Goal: Information Seeking & Learning: Find specific fact

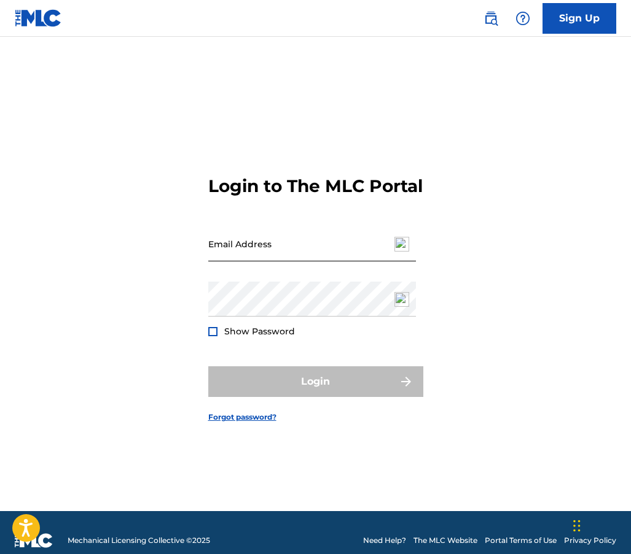
click at [228, 259] on input "Email Address" at bounding box center [312, 244] width 208 height 35
type input "[EMAIL_ADDRESS][DOMAIN_NAME]"
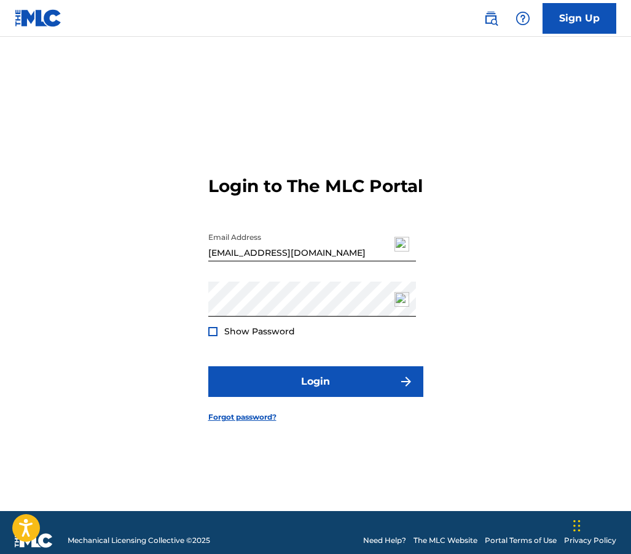
click at [209, 336] on div at bounding box center [212, 331] width 9 height 9
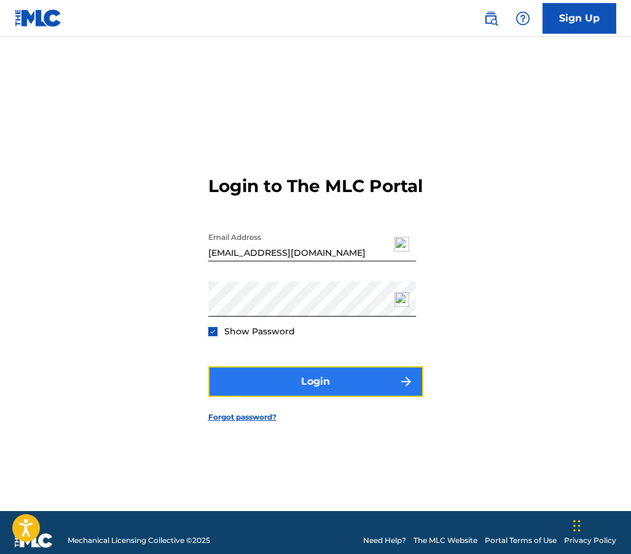
click at [270, 397] on button "Login" at bounding box center [315, 382] width 215 height 31
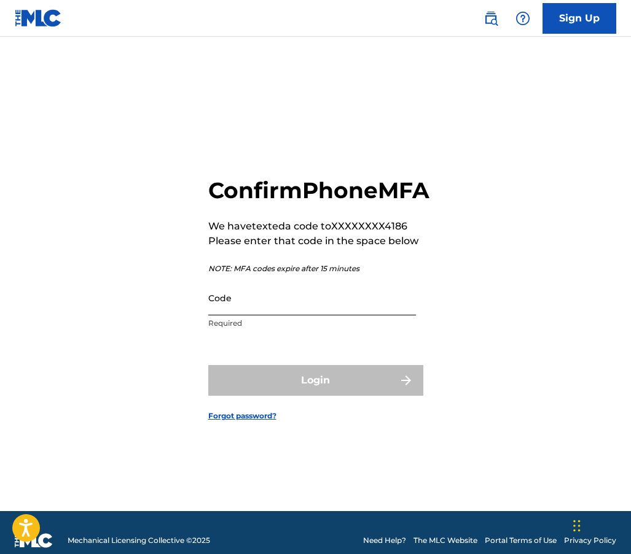
click at [227, 311] on input "Code" at bounding box center [312, 298] width 208 height 35
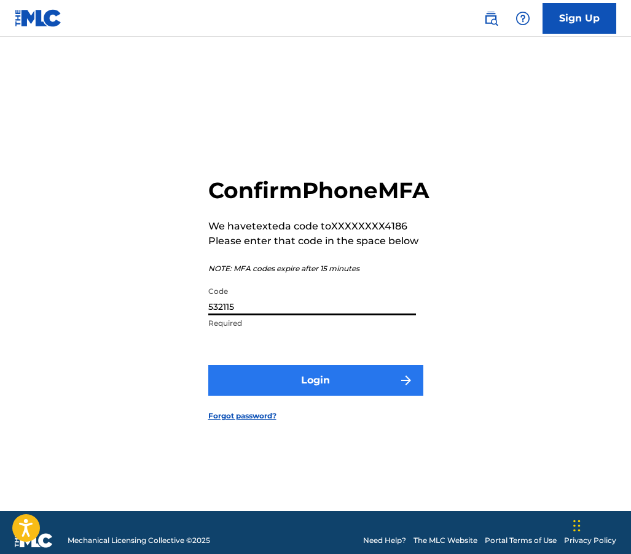
type input "532115"
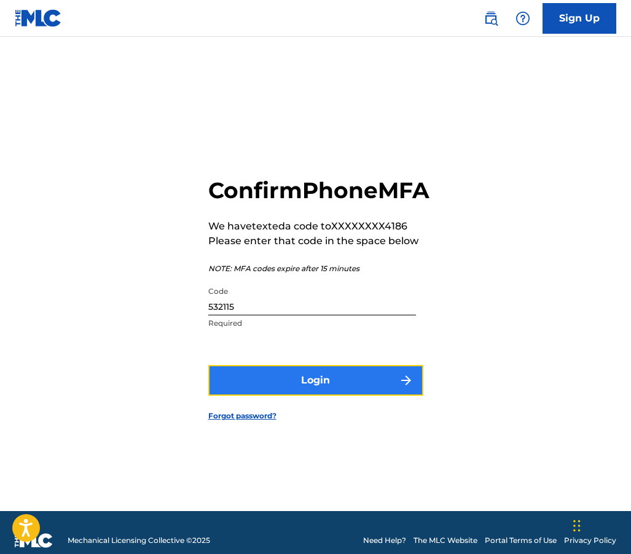
click at [299, 396] on button "Login" at bounding box center [315, 380] width 215 height 31
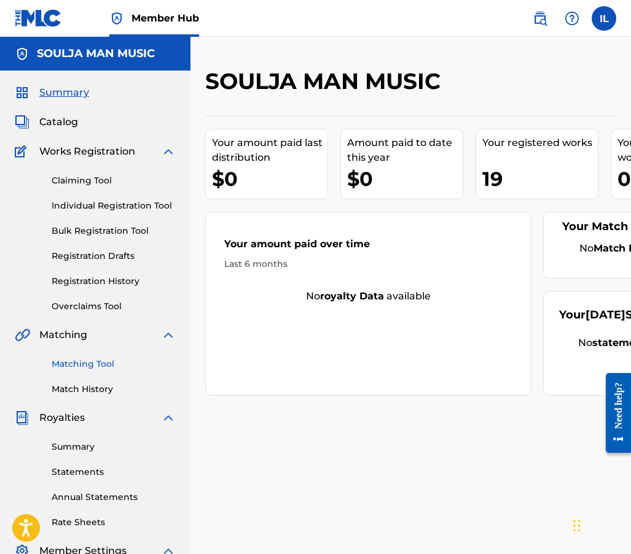
click at [77, 363] on link "Matching Tool" at bounding box center [114, 364] width 124 height 13
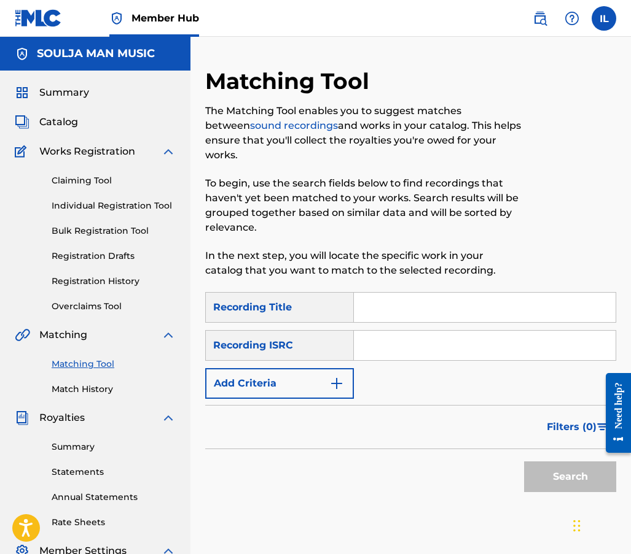
click at [378, 345] on input "Search Form" at bounding box center [485, 345] width 262 height 29
type input "QZZ772557318"
click at [554, 483] on button "Search" at bounding box center [570, 477] width 92 height 31
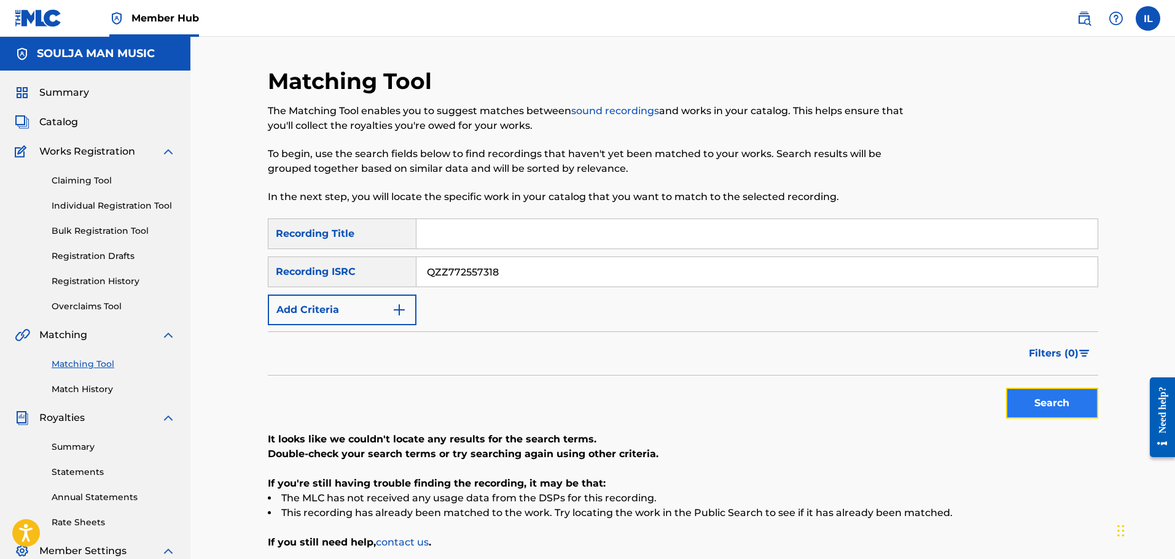
click at [630, 402] on button "Search" at bounding box center [1052, 403] width 92 height 31
click at [459, 234] on input "Search Form" at bounding box center [756, 233] width 681 height 29
type input "edge of time"
click at [630, 414] on button "Search" at bounding box center [1052, 403] width 92 height 31
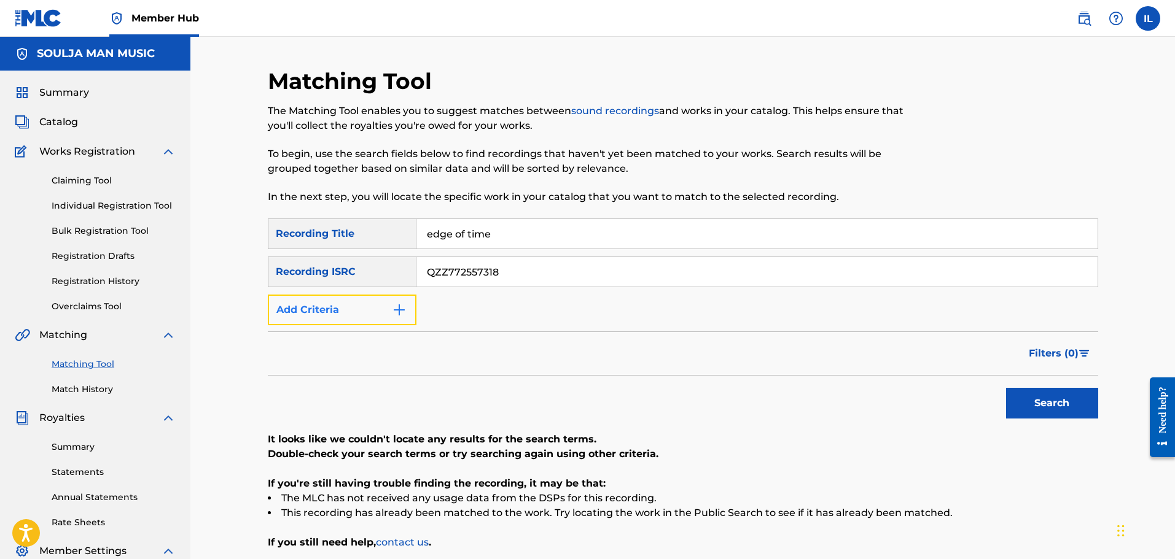
click at [396, 311] on img "Search Form" at bounding box center [399, 310] width 15 height 15
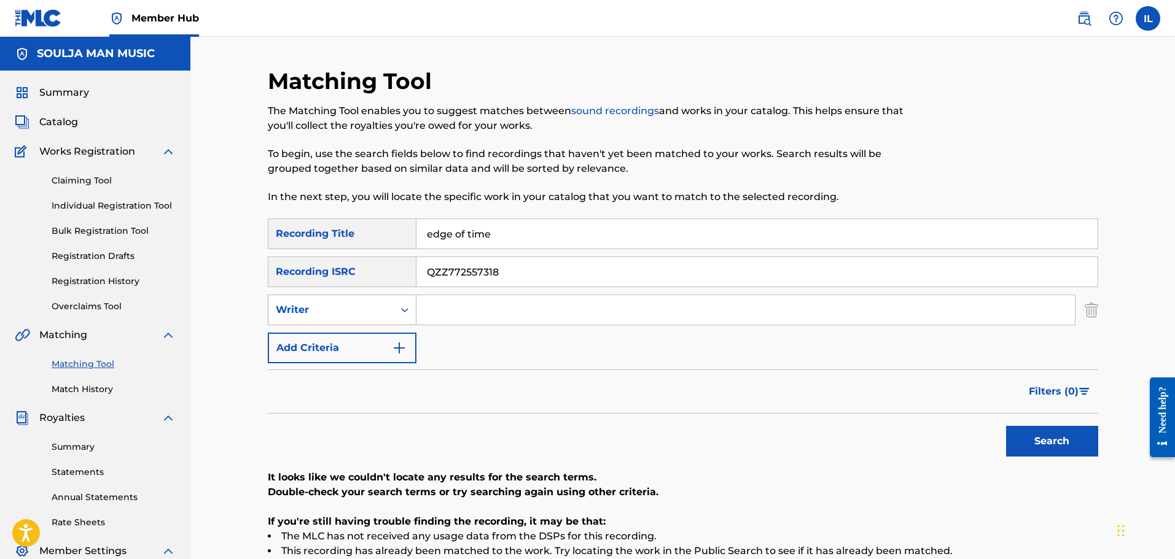
click at [403, 310] on icon "Search Form" at bounding box center [404, 310] width 7 height 4
click at [328, 344] on div "Recording Artist" at bounding box center [341, 340] width 147 height 31
click at [436, 308] on input "Search Form" at bounding box center [745, 309] width 658 height 29
type input "[PERSON_NAME]"
click at [630, 437] on button "Search" at bounding box center [1052, 441] width 92 height 31
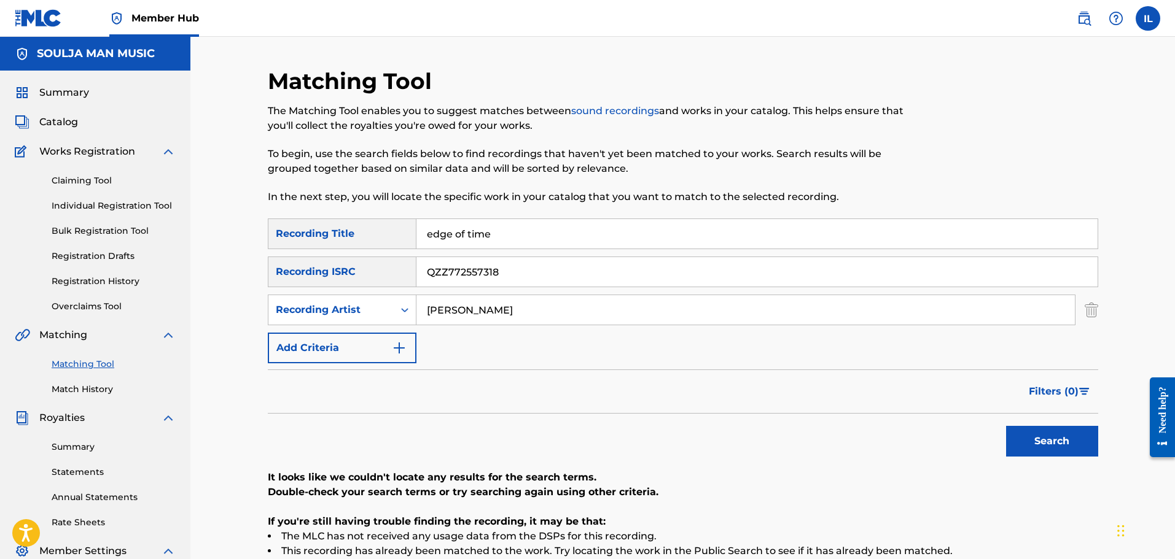
click at [492, 238] on input "edge of time" at bounding box center [756, 233] width 681 height 29
drag, startPoint x: 437, startPoint y: 231, endPoint x: 366, endPoint y: 231, distance: 71.2
click at [366, 231] on div "SearchWithCriteria4d3c4c62-d9a1-4df7-8726-677601d73bca Recording Title edge of …" at bounding box center [683, 234] width 830 height 31
drag, startPoint x: 499, startPoint y: 269, endPoint x: 370, endPoint y: 275, distance: 128.5
click at [370, 275] on div "SearchWithCriteria940a4102-bafb-487a-8762-67a6d582c406 Recording ISRC QZZ772557…" at bounding box center [683, 272] width 830 height 31
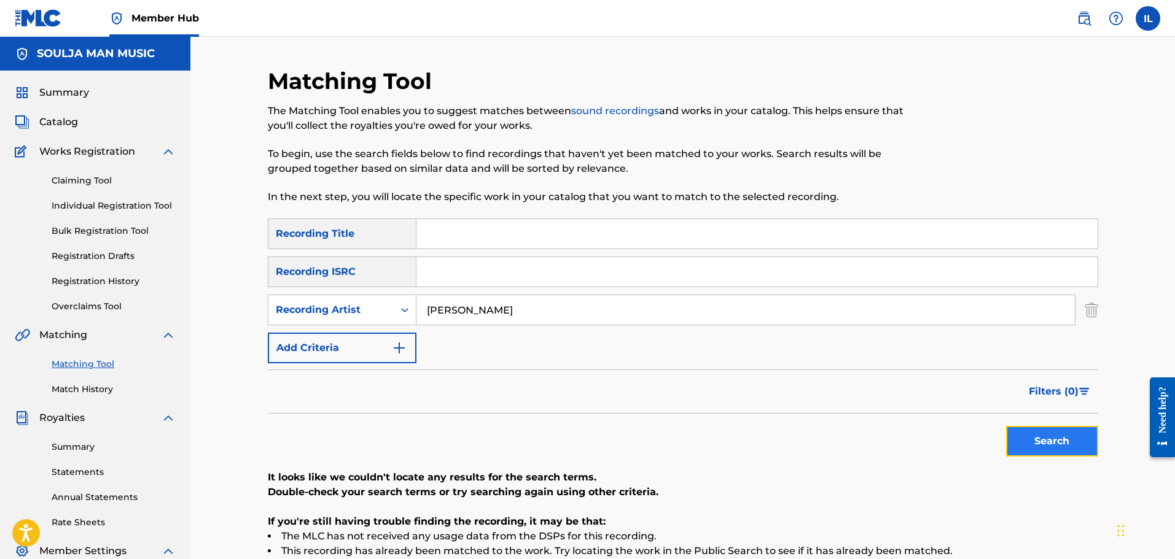
click at [630, 443] on button "Search" at bounding box center [1052, 441] width 92 height 31
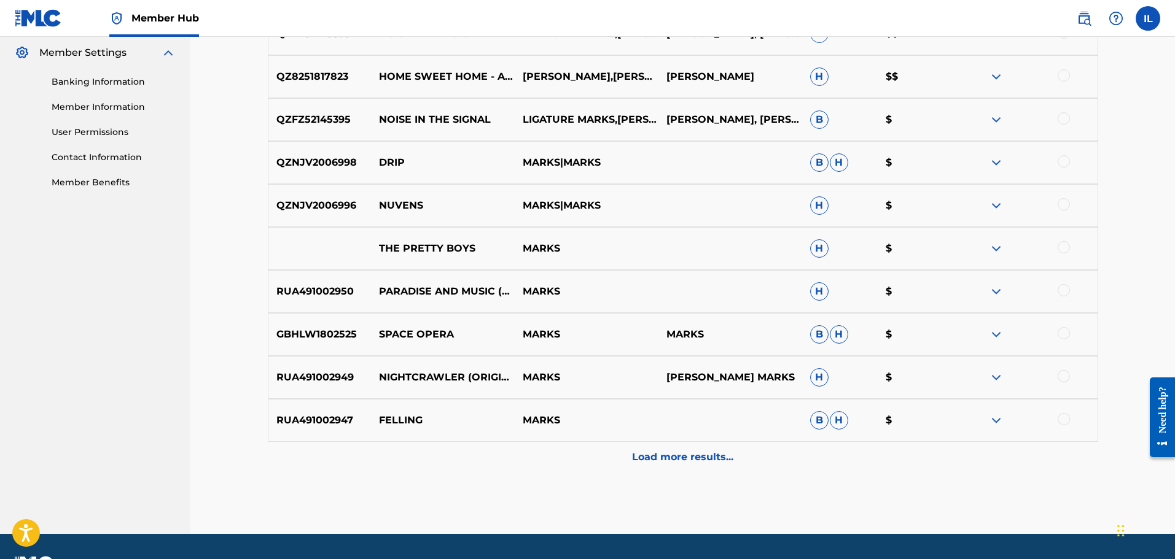
scroll to position [471, 0]
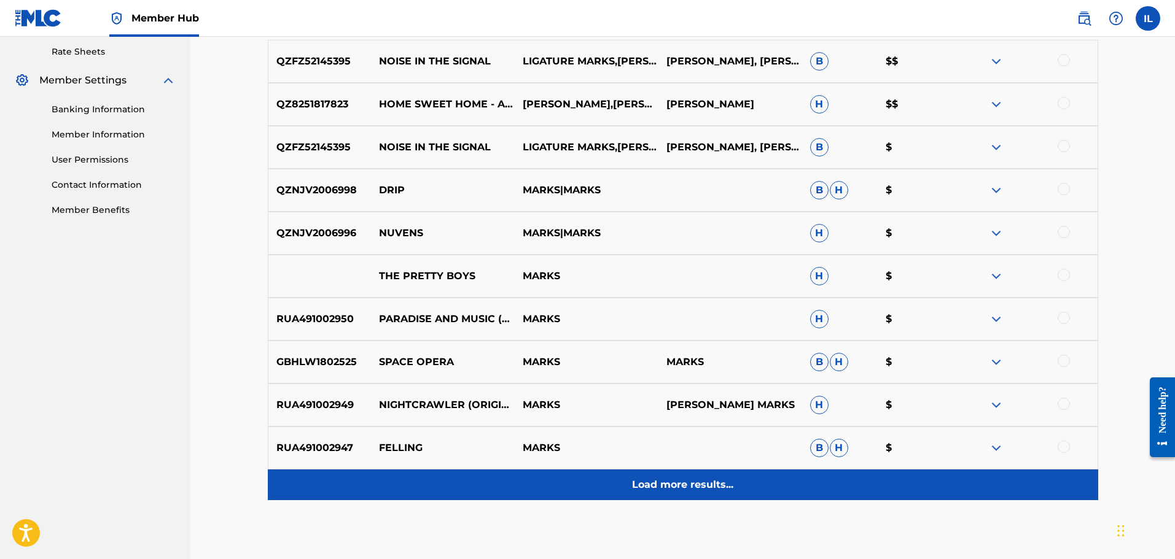
click at [630, 489] on p "Load more results..." at bounding box center [682, 485] width 101 height 15
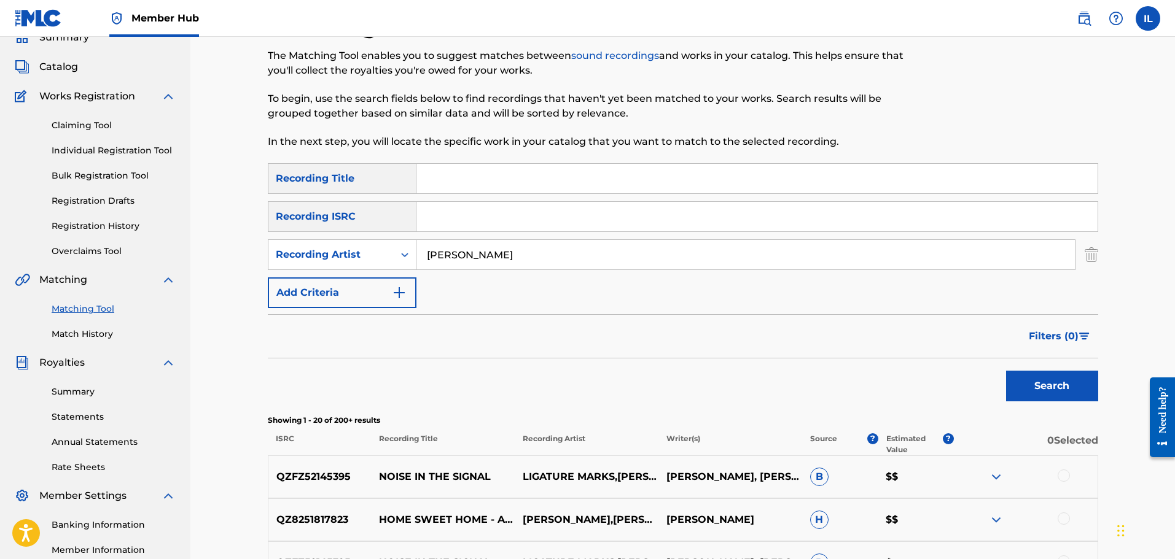
scroll to position [41, 0]
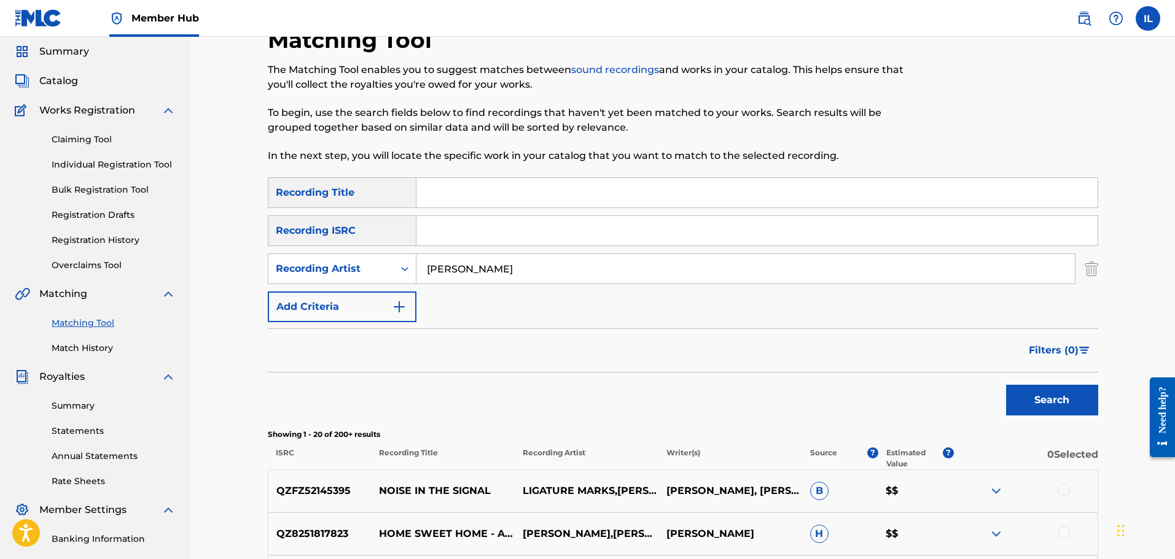
click at [433, 189] on input "Search Form" at bounding box center [756, 192] width 681 height 29
type input "Is It Raining Out Tonight"
click at [630, 398] on button "Search" at bounding box center [1052, 400] width 92 height 31
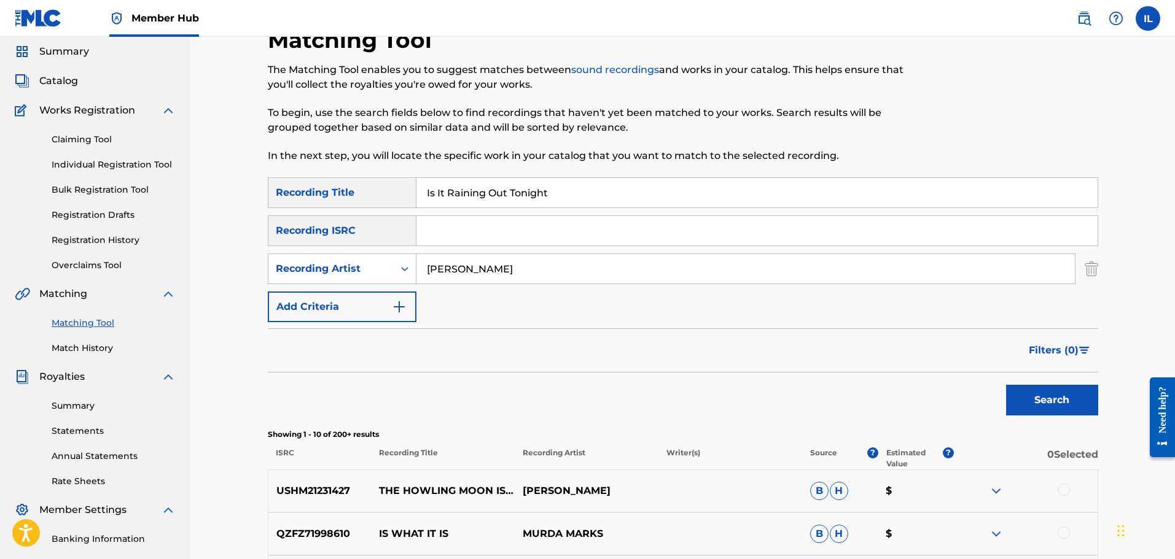
click at [435, 239] on input "Search Form" at bounding box center [756, 230] width 681 height 29
click at [429, 233] on input "Search Form" at bounding box center [756, 230] width 681 height 29
type input "QZWFX2586506"
click at [630, 395] on button "Search" at bounding box center [1052, 400] width 92 height 31
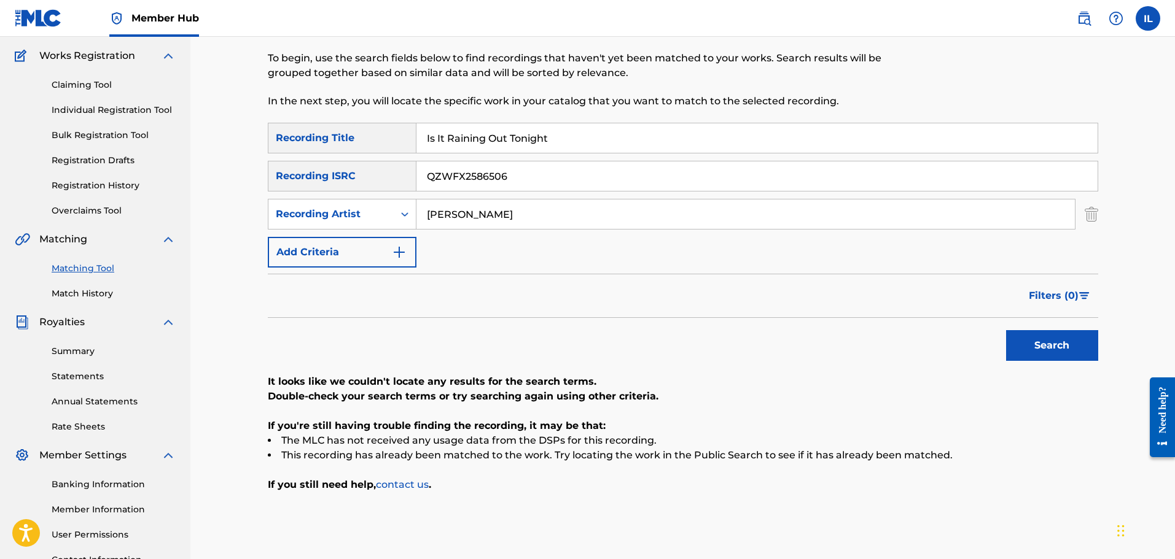
scroll to position [0, 0]
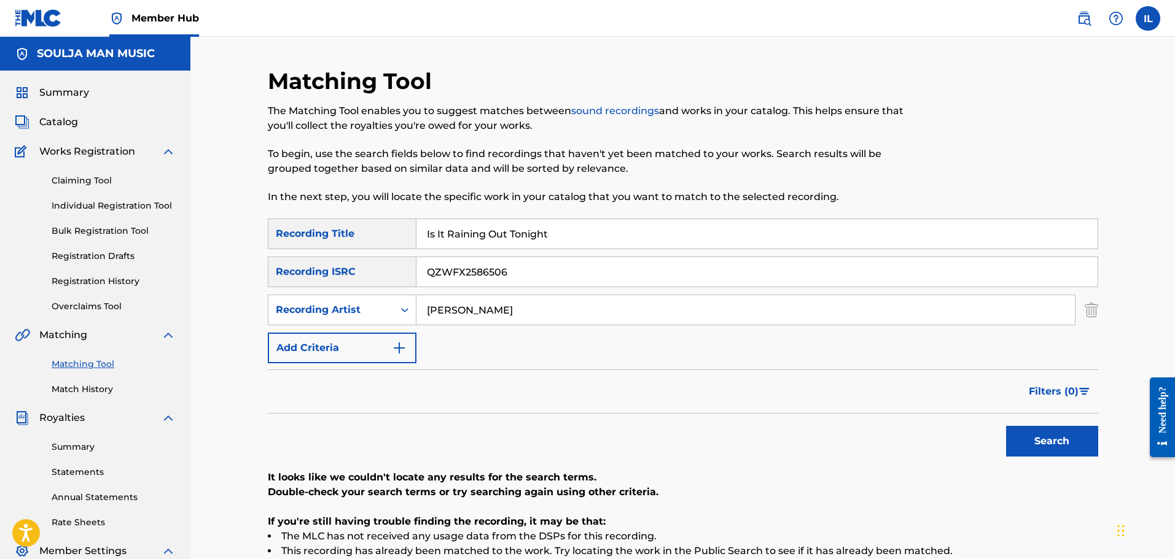
drag, startPoint x: 564, startPoint y: 233, endPoint x: 319, endPoint y: 222, distance: 245.2
click at [328, 220] on div "SearchWithCriteria4d3c4c62-d9a1-4df7-8726-677601d73bca Recording Title Is It Ra…" at bounding box center [683, 234] width 830 height 31
drag, startPoint x: 547, startPoint y: 270, endPoint x: 278, endPoint y: 274, distance: 269.6
click at [278, 274] on div "SearchWithCriteria940a4102-bafb-487a-8762-67a6d582c406 Recording ISRC QZWFX2586…" at bounding box center [683, 272] width 830 height 31
click at [630, 451] on button "Search" at bounding box center [1052, 441] width 92 height 31
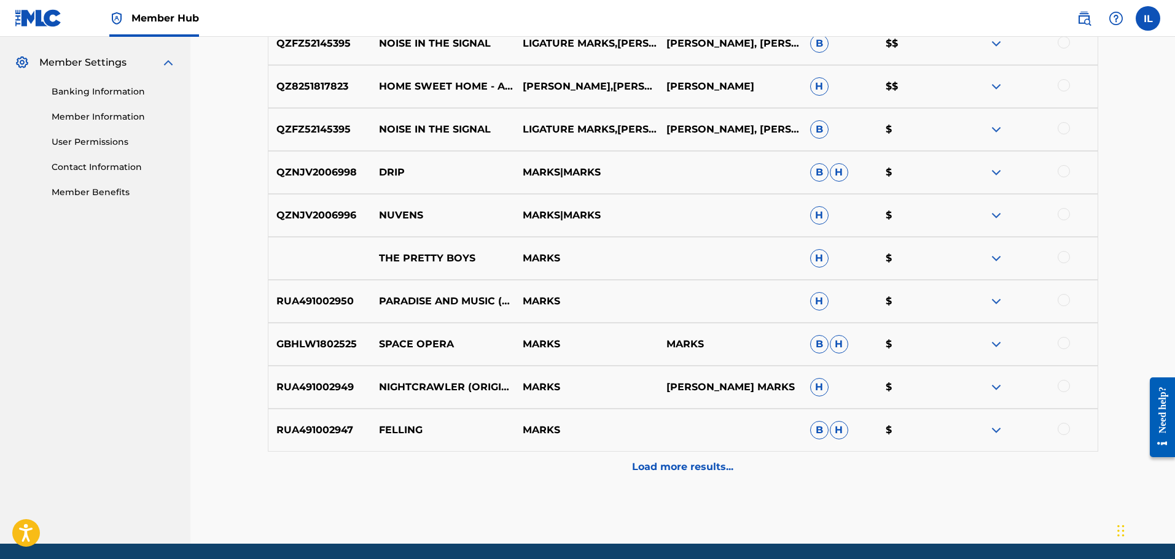
scroll to position [491, 0]
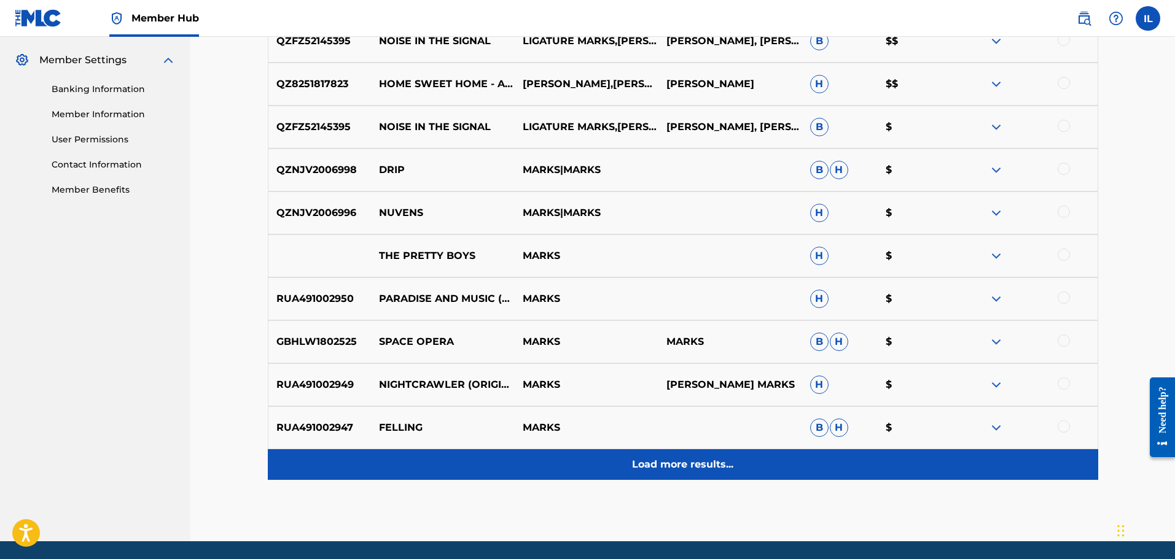
click at [630, 473] on div "Load more results..." at bounding box center [683, 464] width 830 height 31
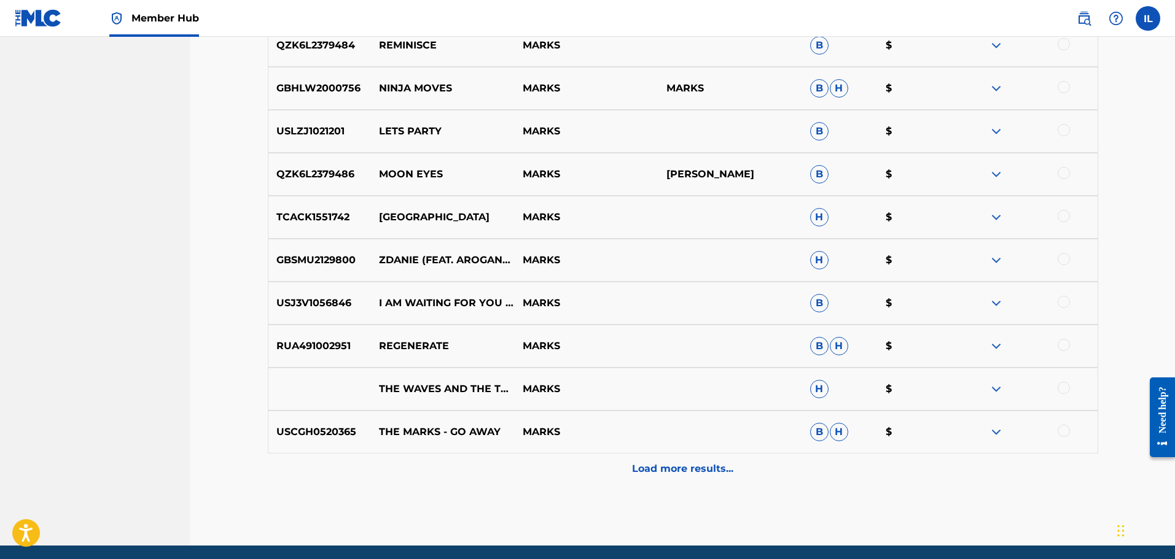
scroll to position [921, 0]
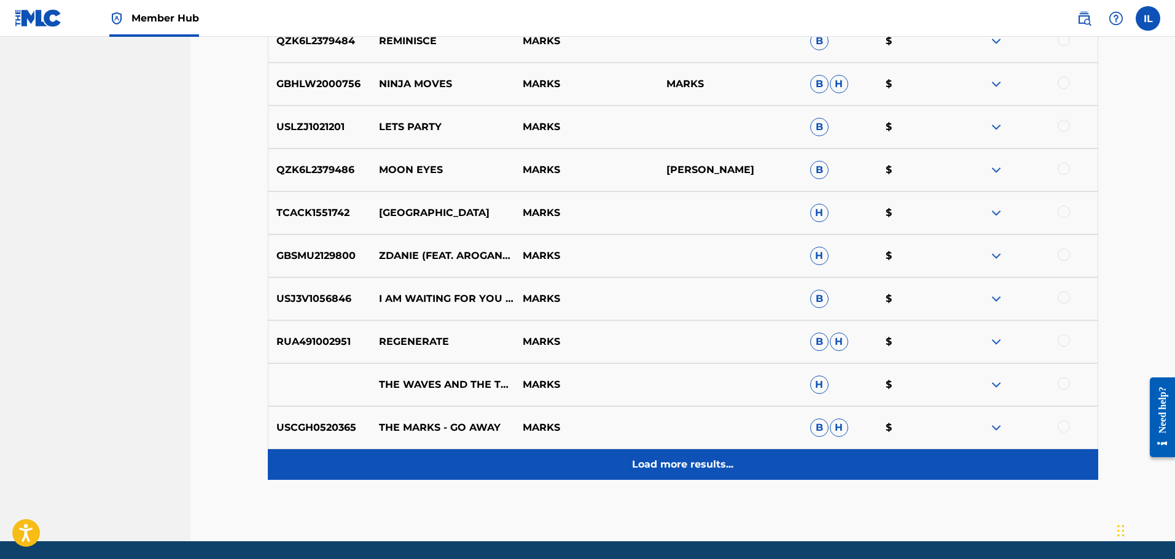
click at [630, 463] on p "Load more results..." at bounding box center [682, 464] width 101 height 15
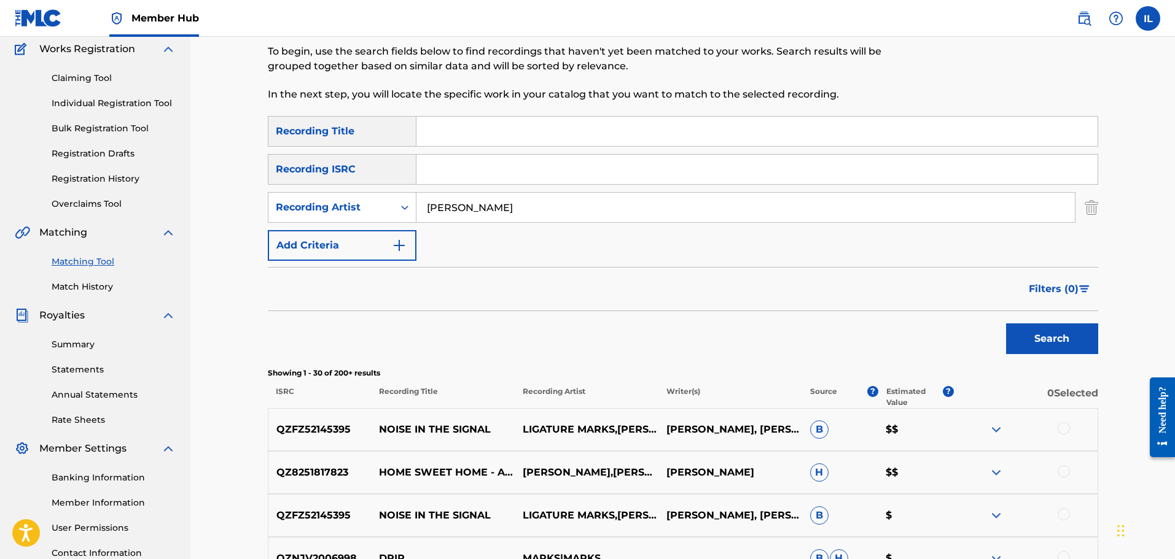
scroll to position [0, 0]
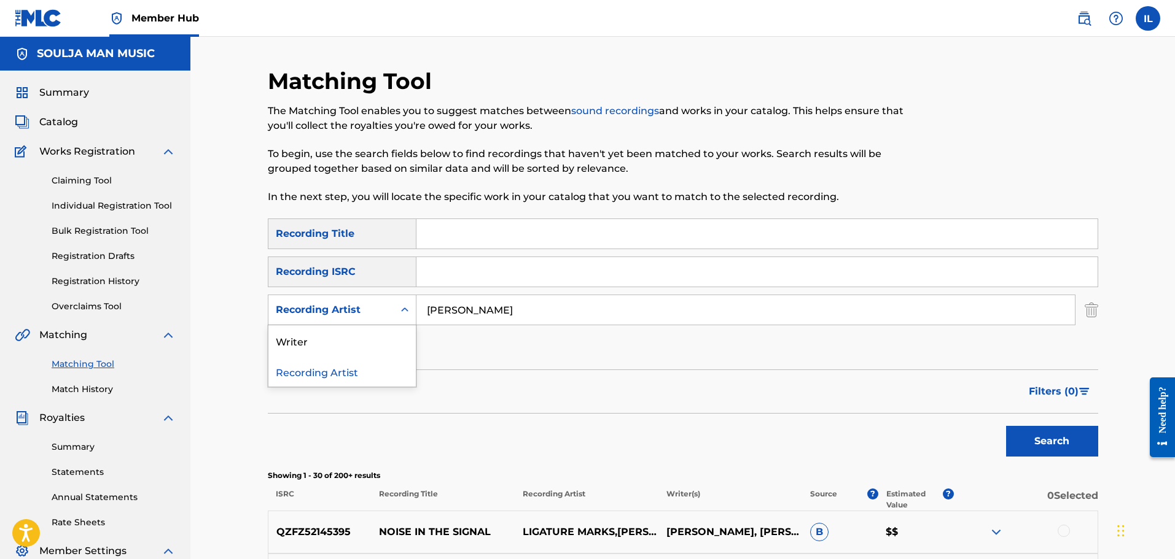
click at [405, 308] on icon "Search Form" at bounding box center [404, 310] width 12 height 12
click at [294, 336] on div "Writer" at bounding box center [341, 340] width 147 height 31
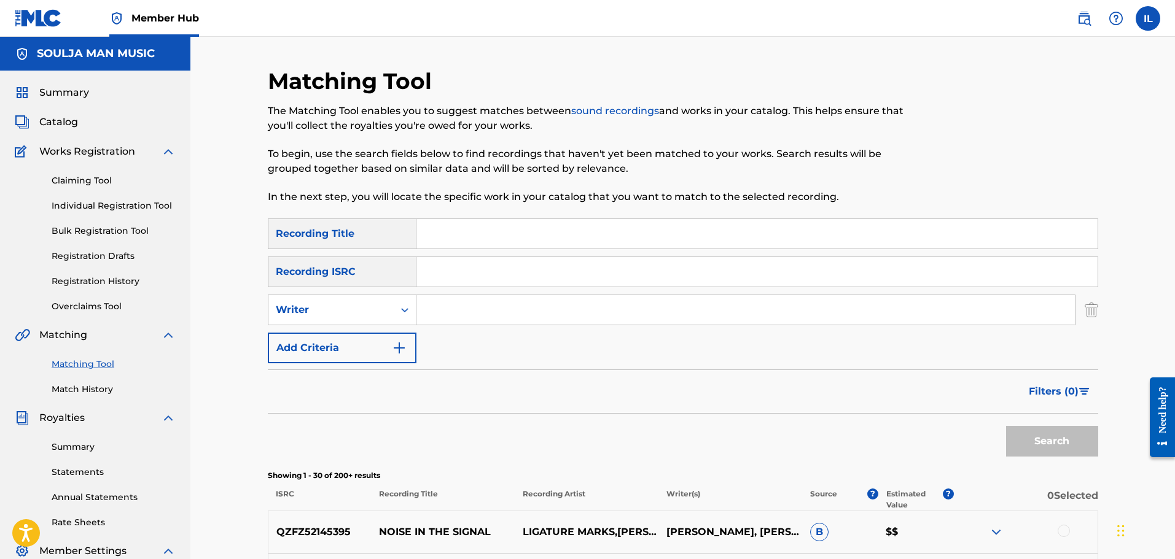
click at [452, 308] on input "Search Form" at bounding box center [745, 309] width 658 height 29
type input "[PERSON_NAME]"
click at [630, 443] on button "Search" at bounding box center [1052, 441] width 92 height 31
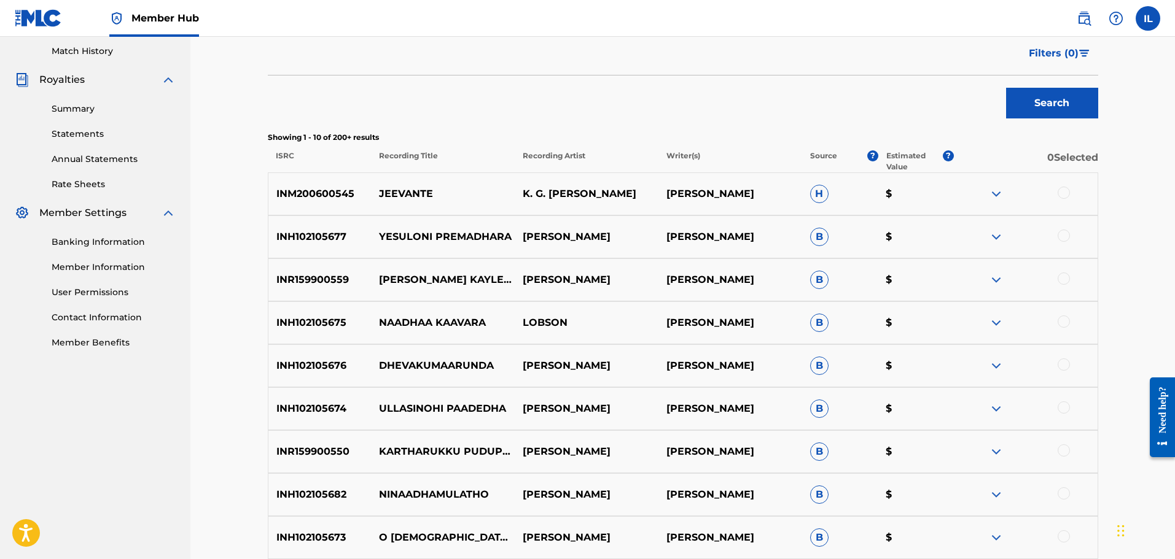
scroll to position [123, 0]
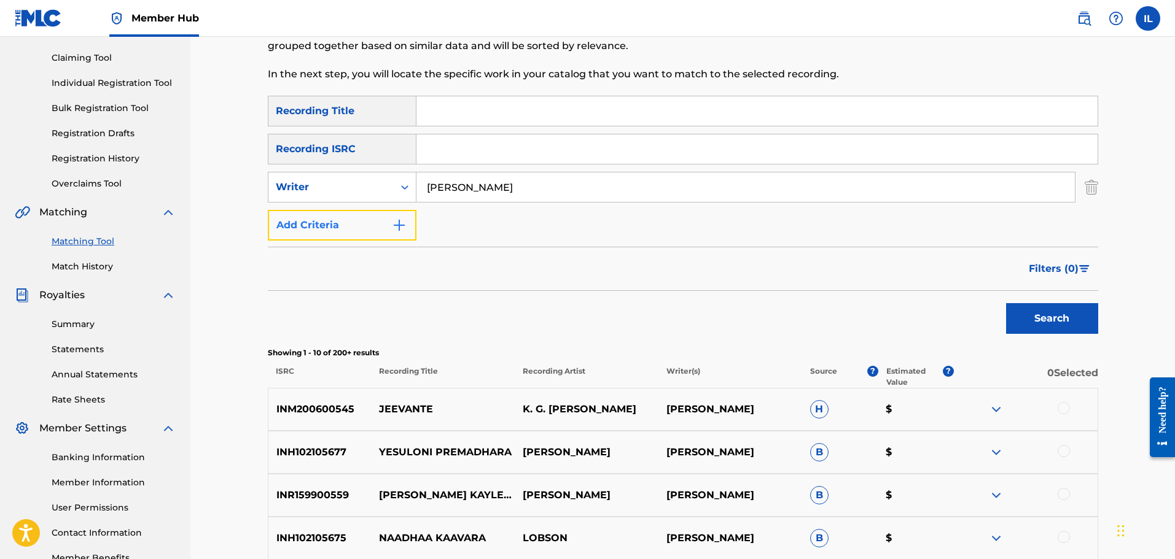
click at [399, 226] on img "Search Form" at bounding box center [399, 225] width 15 height 15
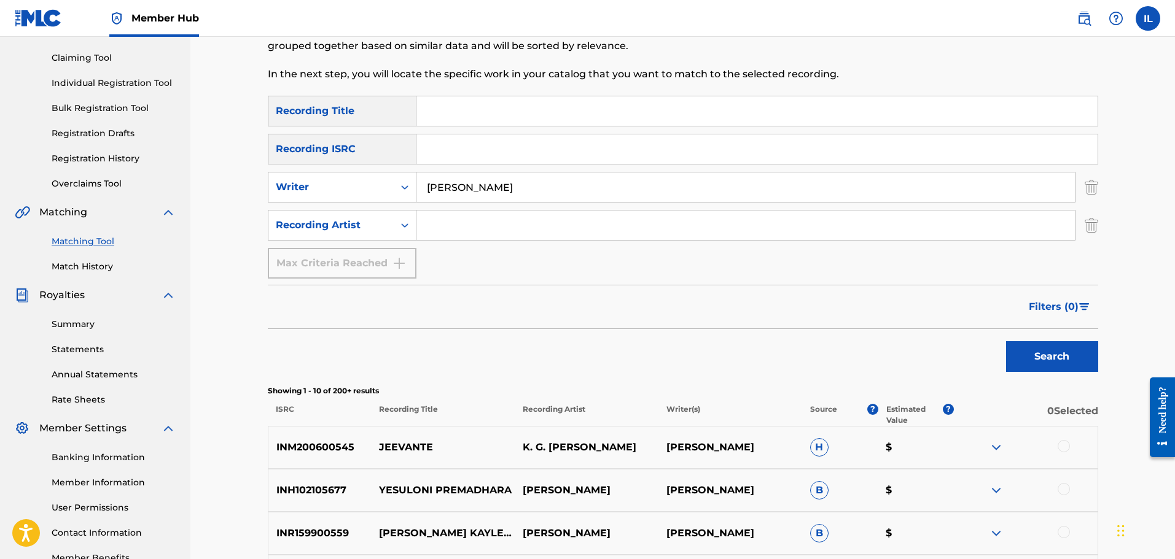
click at [424, 227] on input "Search Form" at bounding box center [745, 225] width 658 height 29
type input "MARKS"
click at [630, 341] on button "Search" at bounding box center [1052, 356] width 92 height 31
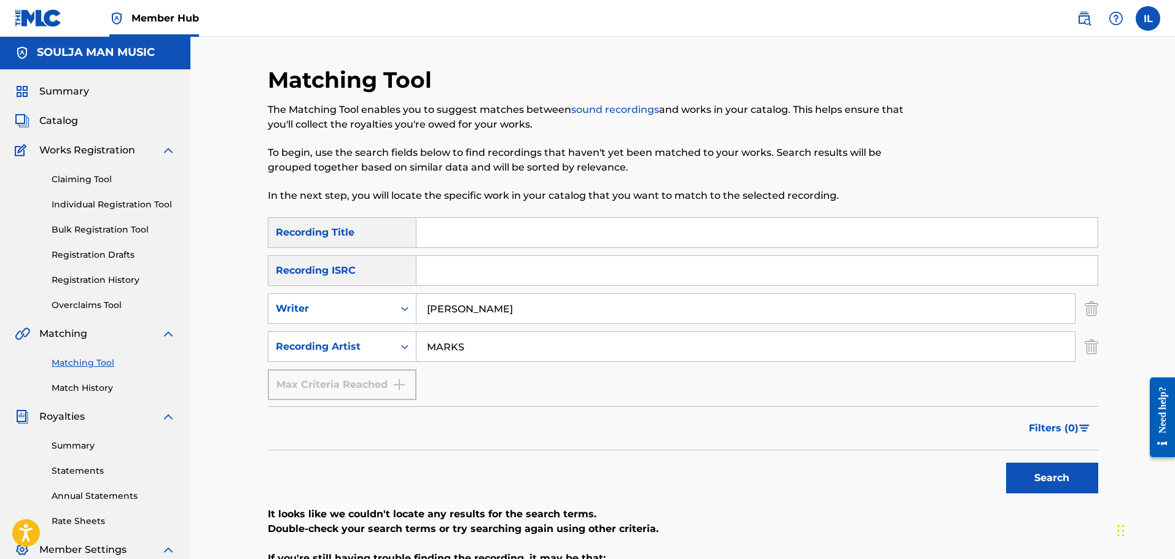
scroll to position [0, 0]
click at [62, 122] on span "Catalog" at bounding box center [58, 122] width 39 height 15
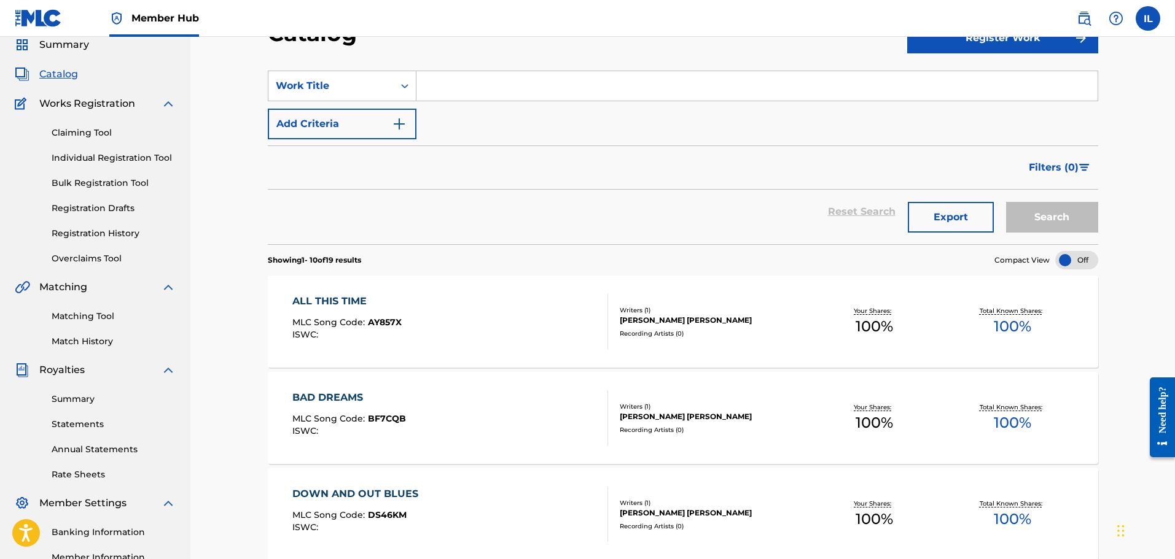
scroll to position [61, 0]
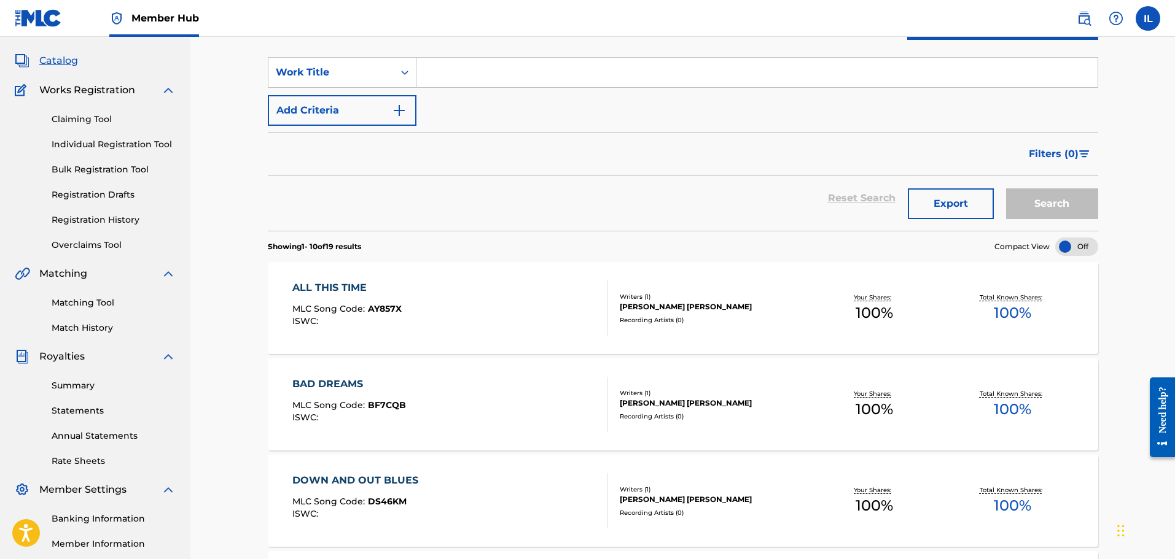
click at [515, 324] on div "ALL THIS TIME MLC Song Code : AY857X ISWC :" at bounding box center [450, 308] width 316 height 55
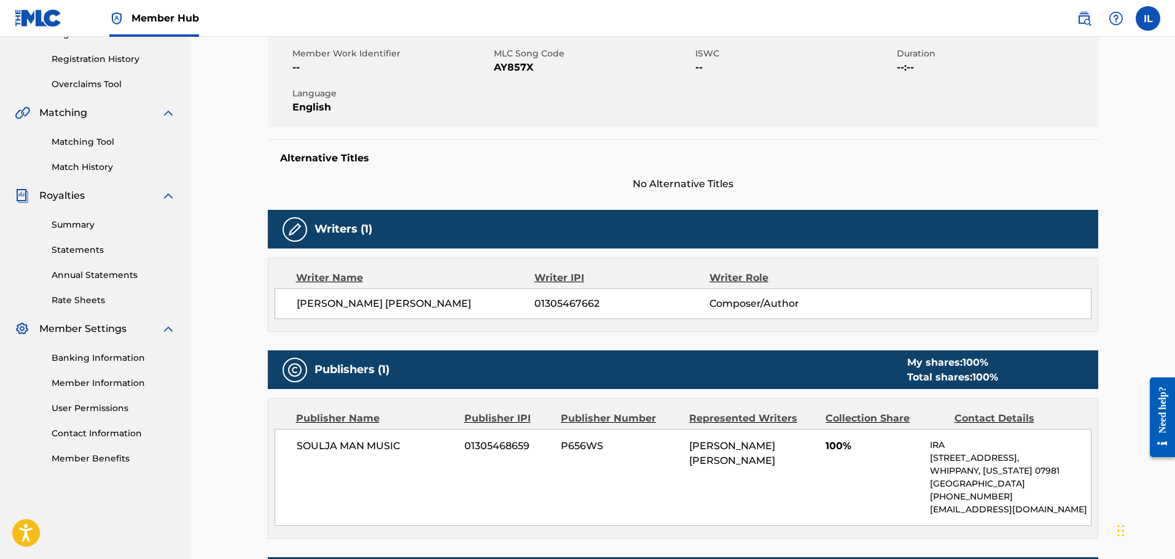
scroll to position [99, 0]
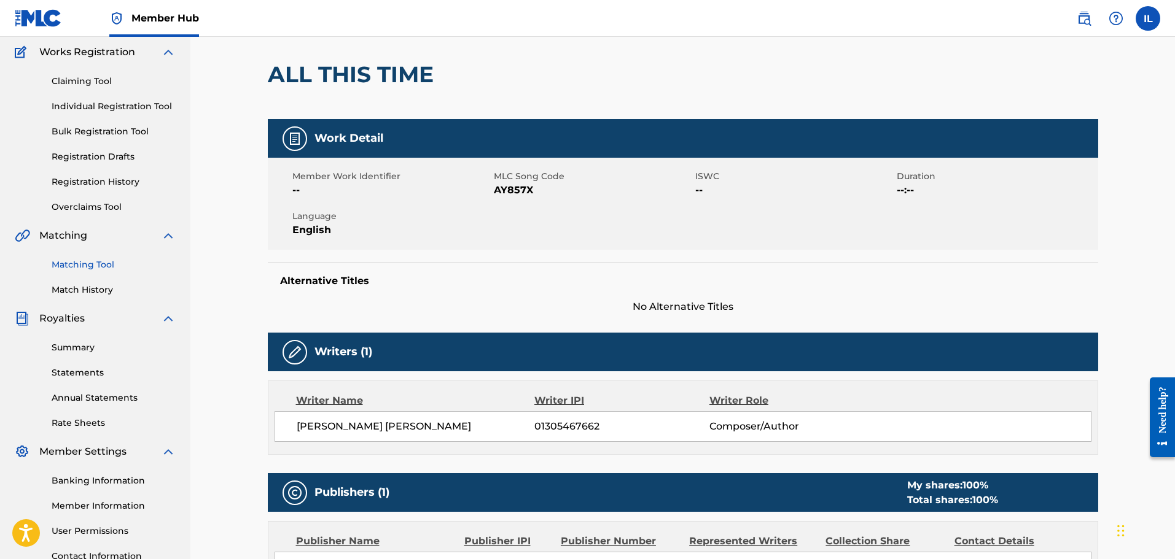
click at [73, 266] on link "Matching Tool" at bounding box center [114, 264] width 124 height 13
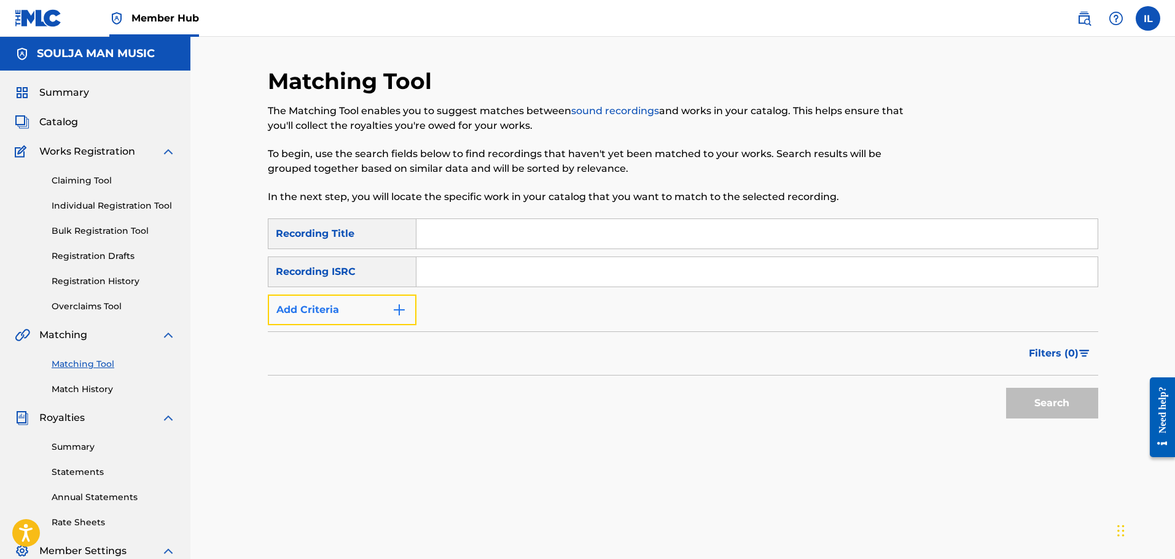
click at [402, 309] on img "Search Form" at bounding box center [399, 310] width 15 height 15
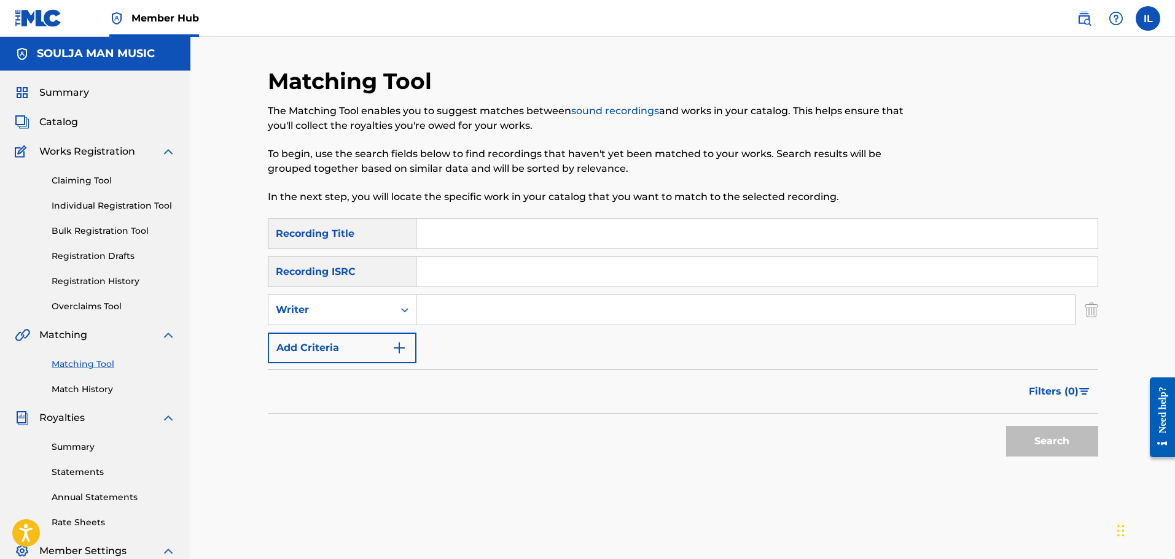
click at [467, 317] on input "Search Form" at bounding box center [745, 309] width 658 height 29
type input "[PERSON_NAME] [PERSON_NAME]"
click at [630, 426] on button "Search" at bounding box center [1052, 441] width 92 height 31
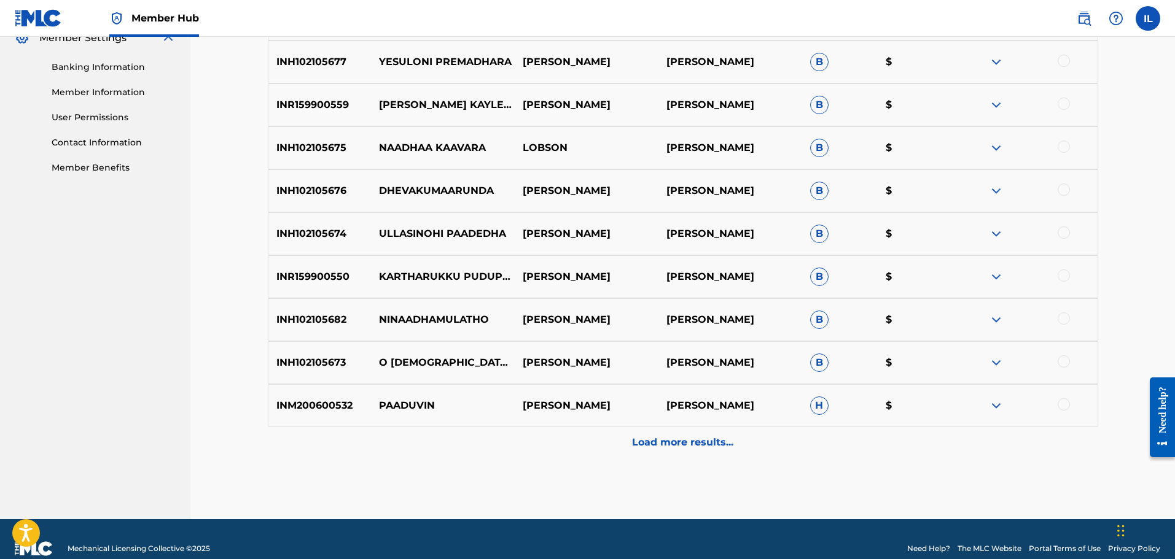
scroll to position [532, 0]
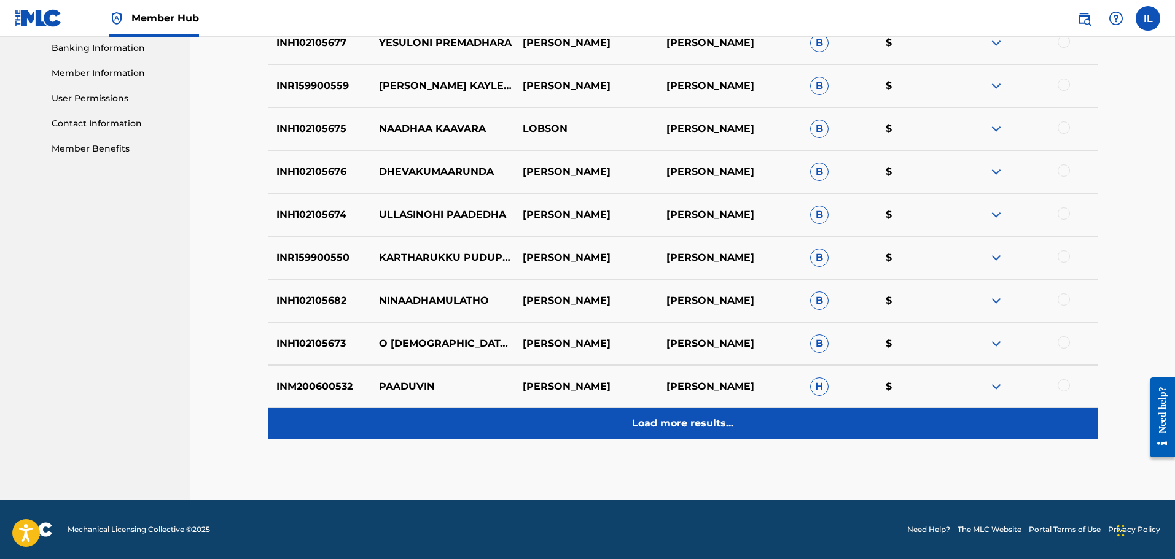
click at [630, 426] on p "Load more results..." at bounding box center [682, 423] width 101 height 15
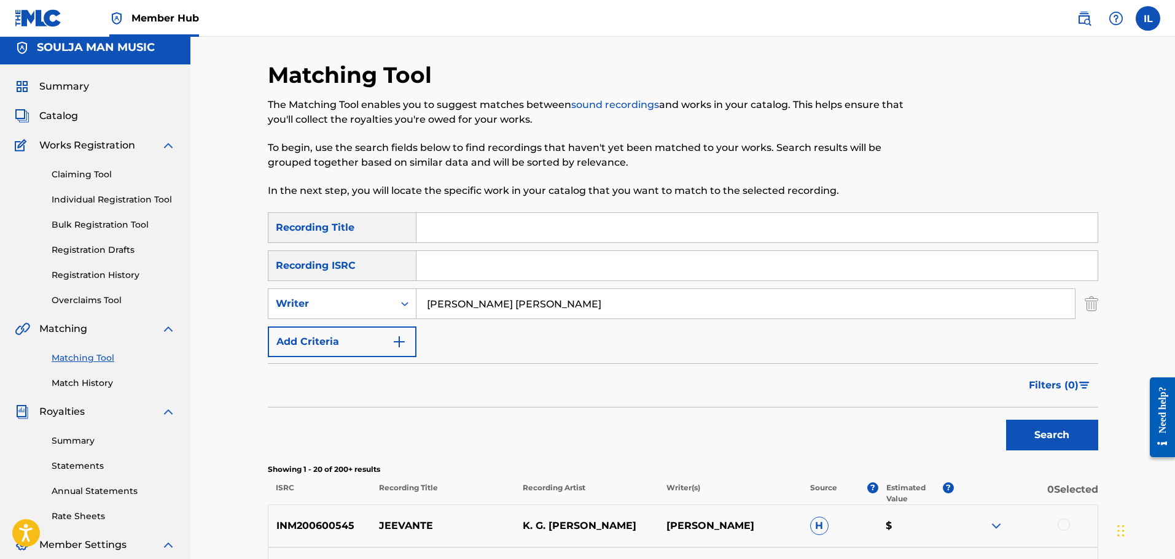
scroll to position [0, 0]
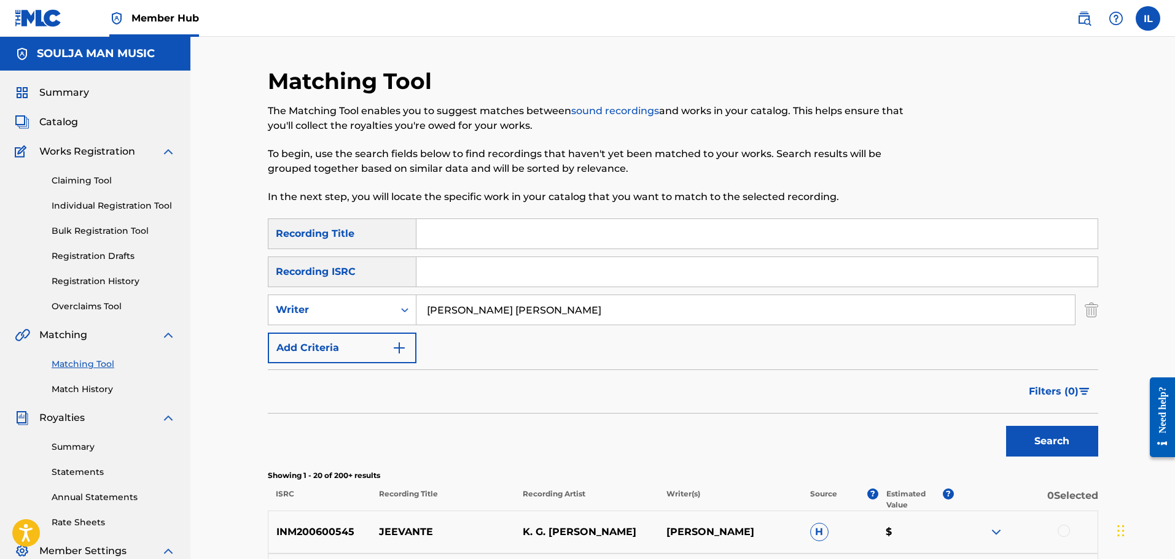
click at [442, 271] on input "Search Form" at bounding box center [756, 271] width 681 height 29
type input "QZZ772557318"
click at [630, 440] on button "Search" at bounding box center [1052, 441] width 92 height 31
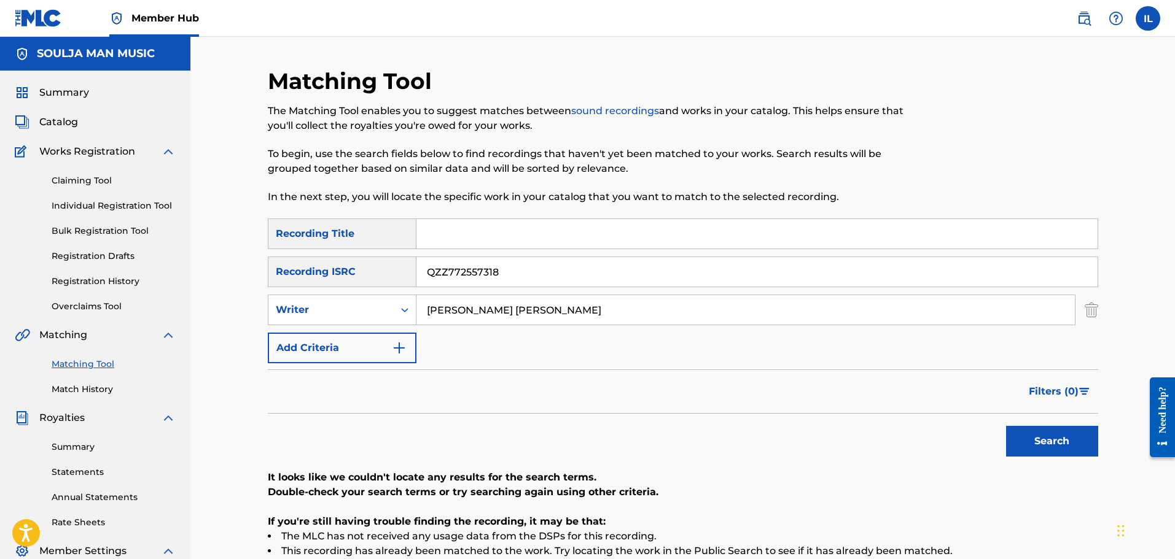
drag, startPoint x: 516, startPoint y: 273, endPoint x: 292, endPoint y: 287, distance: 224.6
click at [292, 287] on div "SearchWithCriteria4d3c4c62-d9a1-4df7-8726-677601d73bca Recording Title SearchWi…" at bounding box center [683, 291] width 830 height 145
click at [424, 240] on input "Search Form" at bounding box center [756, 233] width 681 height 29
type input "Is It Raining Out Tonight"
click at [630, 448] on button "Search" at bounding box center [1052, 441] width 92 height 31
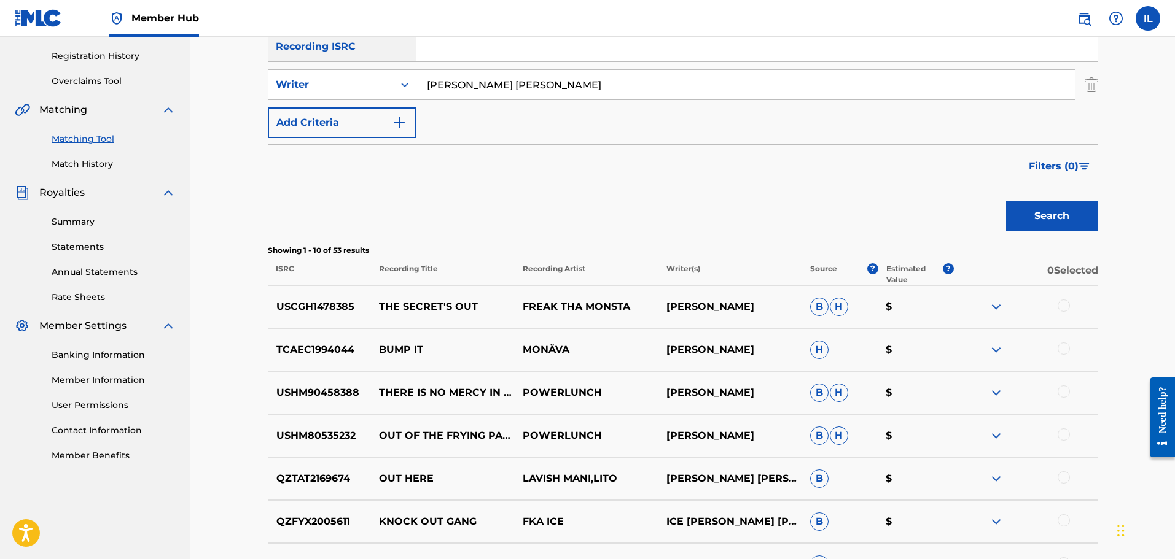
scroll to position [532, 0]
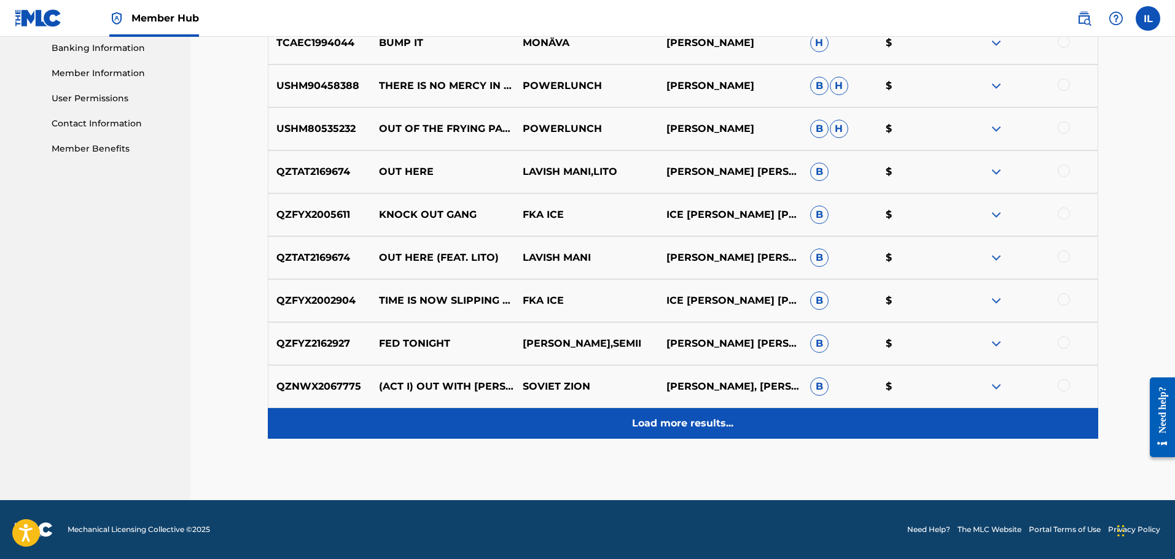
click at [630, 425] on p "Load more results..." at bounding box center [682, 423] width 101 height 15
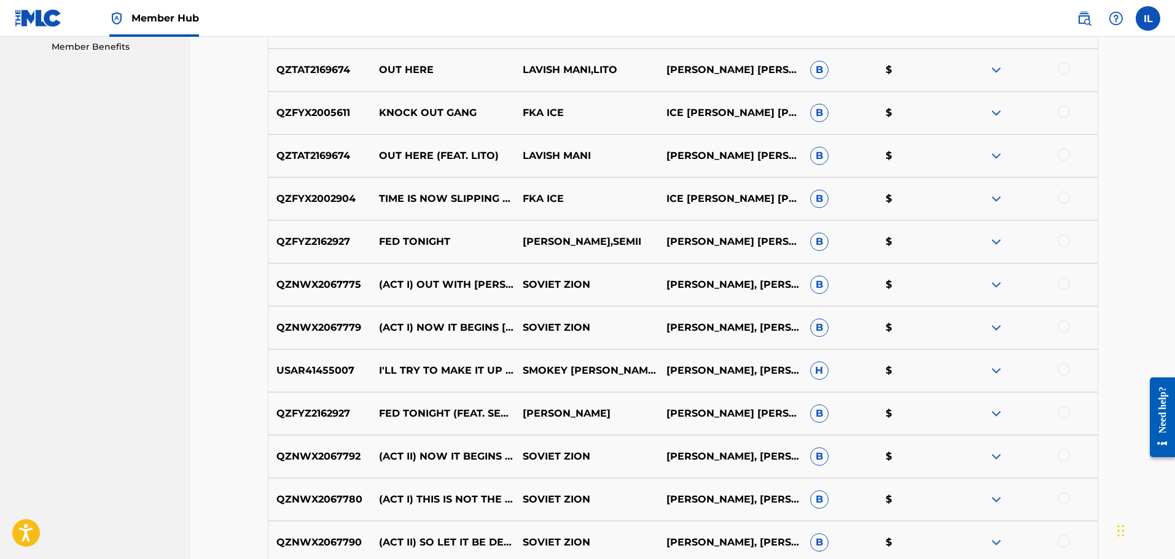
scroll to position [860, 0]
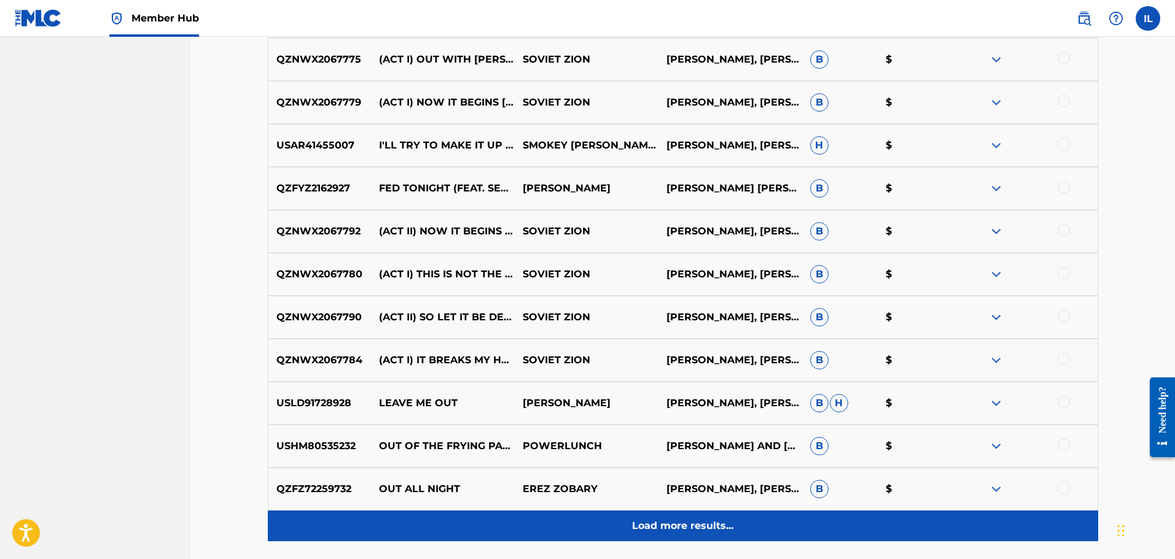
click at [630, 526] on p "Load more results..." at bounding box center [682, 526] width 101 height 15
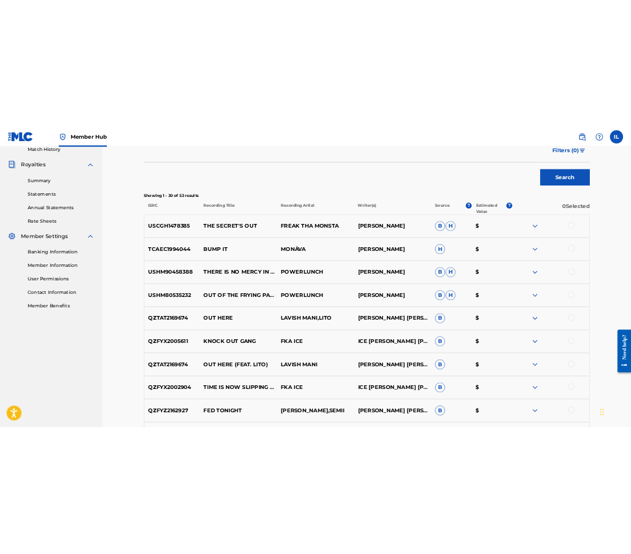
scroll to position [0, 0]
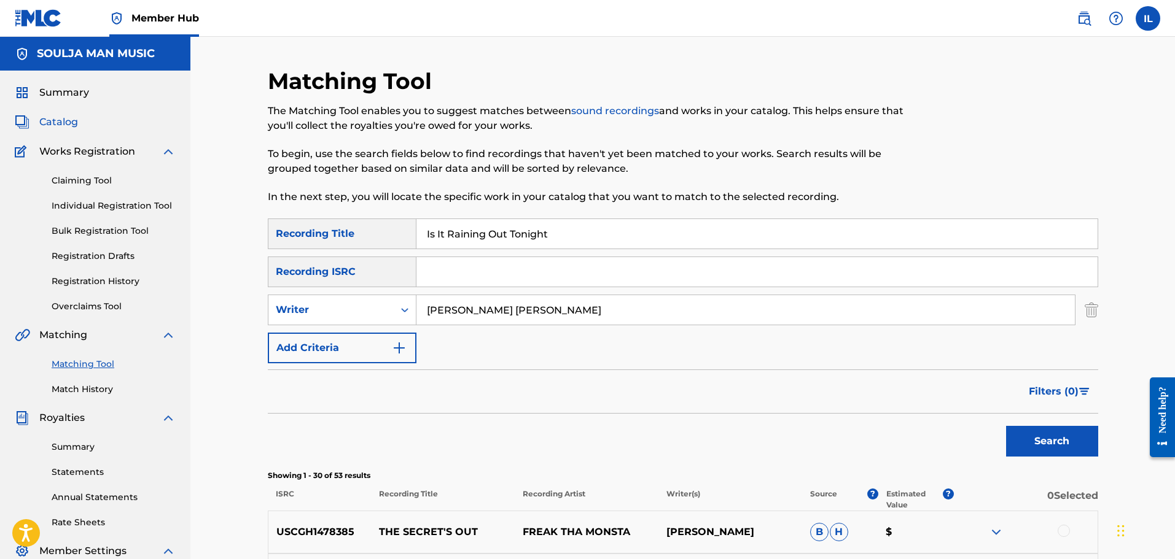
click at [53, 122] on span "Catalog" at bounding box center [58, 122] width 39 height 15
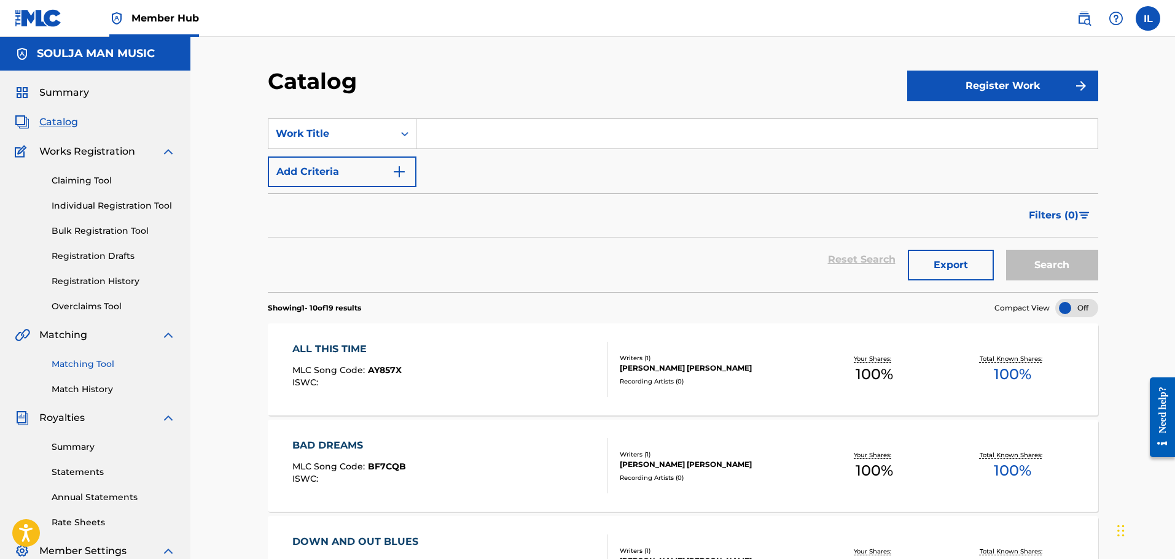
click at [78, 364] on link "Matching Tool" at bounding box center [114, 364] width 124 height 13
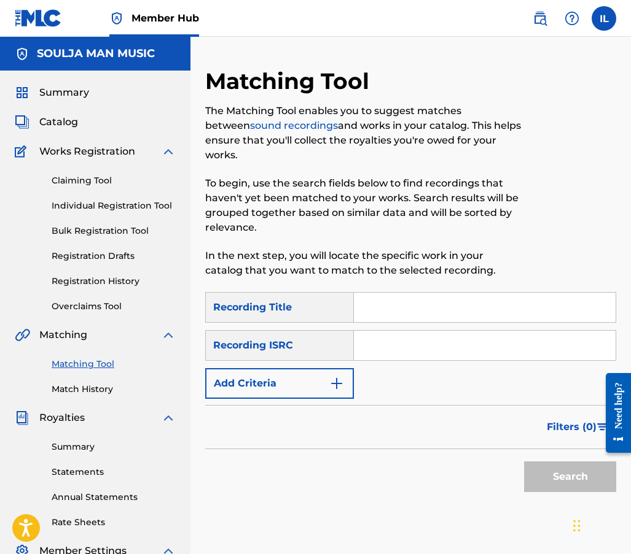
paste input "QZWFU2503447"
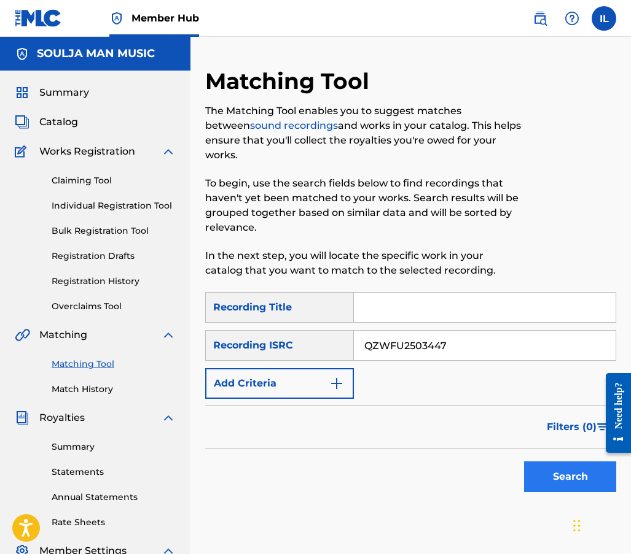
type input "QZWFU2503447"
click at [557, 478] on button "Search" at bounding box center [570, 477] width 92 height 31
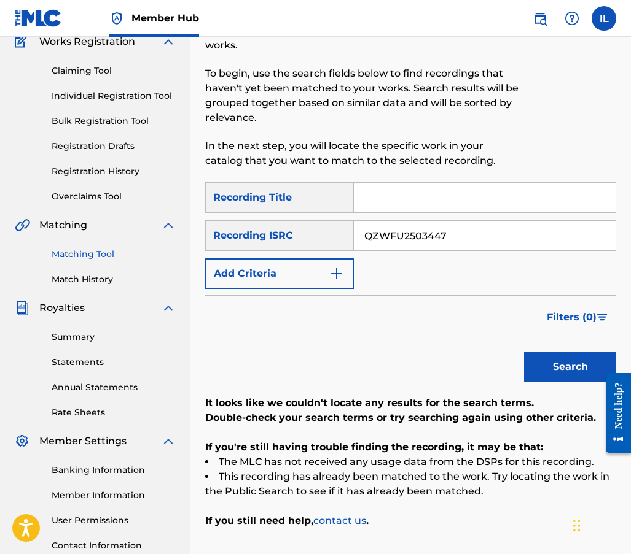
scroll to position [123, 0]
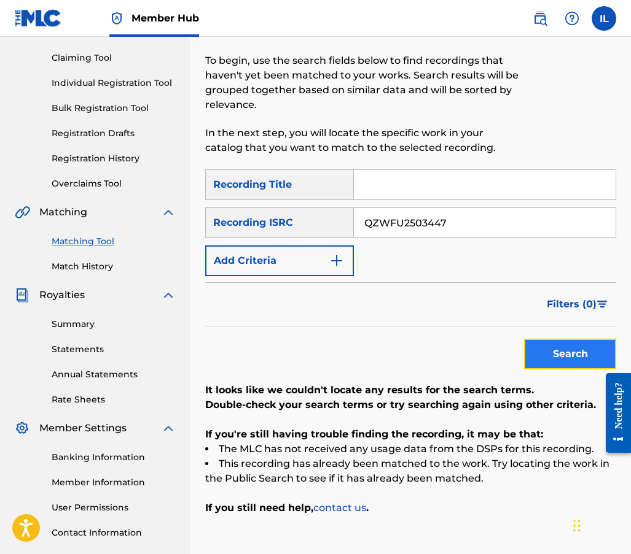
click at [540, 359] on button "Search" at bounding box center [570, 354] width 92 height 31
click at [365, 188] on input "Search Form" at bounding box center [485, 184] width 262 height 29
type input "Is It Raining Out Tonight"
click at [544, 349] on button "Search" at bounding box center [570, 354] width 92 height 31
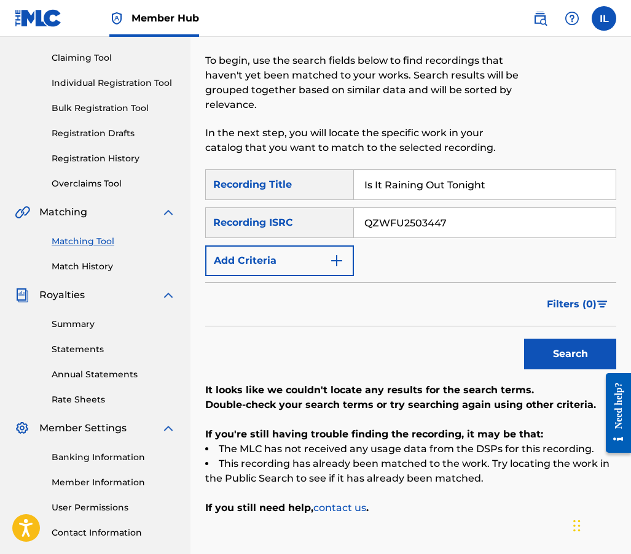
drag, startPoint x: 485, startPoint y: 176, endPoint x: 217, endPoint y: 168, distance: 267.8
click at [217, 168] on div "Matching Tool The Matching Tool enables you to suggest matches between sound re…" at bounding box center [410, 262] width 411 height 635
drag, startPoint x: 463, startPoint y: 228, endPoint x: 360, endPoint y: 221, distance: 103.4
click at [360, 221] on input "QZWFU2503447" at bounding box center [485, 222] width 262 height 29
paste input "8"
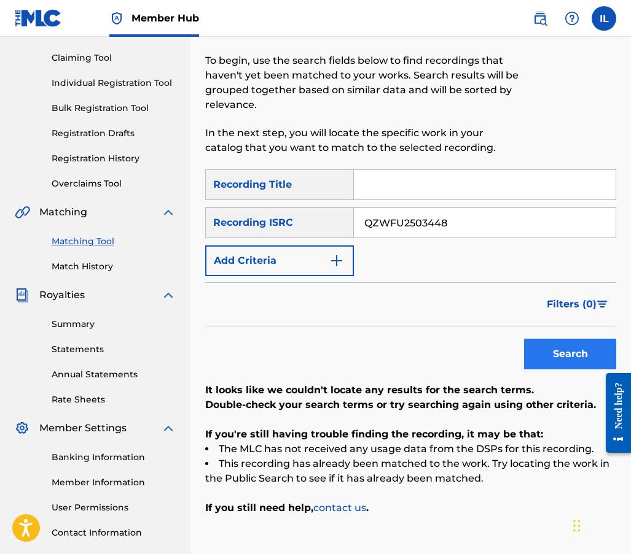
type input "QZWFU2503448"
click at [561, 349] on button "Search" at bounding box center [570, 354] width 92 height 31
click at [373, 188] on input "Search Form" at bounding box center [485, 184] width 262 height 29
click at [554, 349] on button "Search" at bounding box center [570, 354] width 92 height 31
drag, startPoint x: 460, startPoint y: 190, endPoint x: 314, endPoint y: 179, distance: 145.9
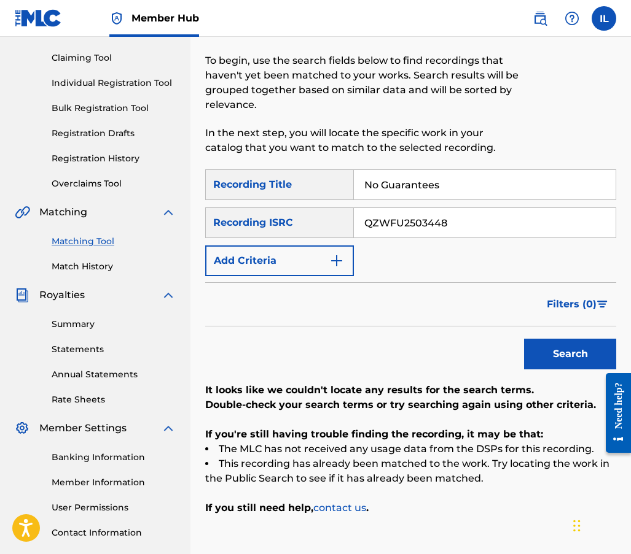
click at [314, 179] on div "SearchWithCriteria4d3c4c62-d9a1-4df7-8726-677601d73bca Recording Title No Guara…" at bounding box center [410, 184] width 411 height 31
type input "JUST DREAMING"
drag, startPoint x: 460, startPoint y: 222, endPoint x: 292, endPoint y: 227, distance: 167.7
click at [292, 227] on div "SearchWithCriteria940a4102-bafb-487a-8762-67a6d582c406 Recording ISRC QZWFU2503…" at bounding box center [410, 223] width 411 height 31
paste input "9"
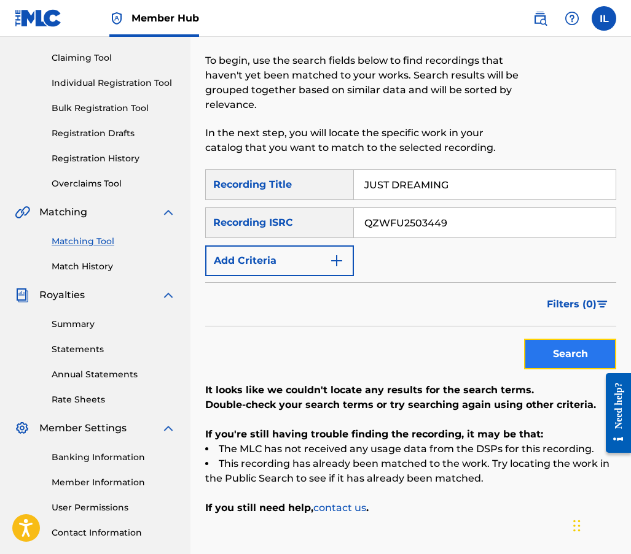
click at [554, 357] on button "Search" at bounding box center [570, 354] width 92 height 31
drag, startPoint x: 448, startPoint y: 224, endPoint x: 337, endPoint y: 220, distance: 110.6
click at [337, 220] on div "SearchWithCriteria940a4102-bafb-487a-8762-67a6d582c406 Recording ISRC QZWFU2503…" at bounding box center [410, 223] width 411 height 31
paste input "QZWFU2503450"
type input "QZWFU2503450"
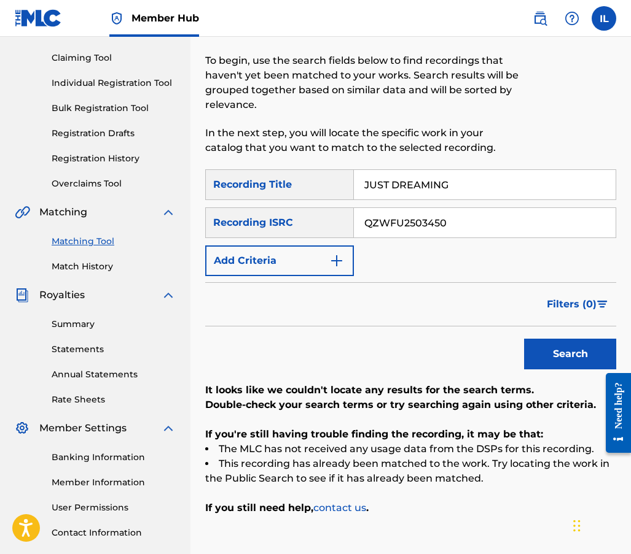
drag, startPoint x: 448, startPoint y: 186, endPoint x: 290, endPoint y: 174, distance: 158.2
click at [295, 183] on div "SearchWithCriteria4d3c4c62-d9a1-4df7-8726-677601d73bca Recording Title JUST DRE…" at bounding box center [410, 184] width 411 height 31
type input "h"
type input "HOLDING ON"
drag, startPoint x: 309, startPoint y: 165, endPoint x: 586, endPoint y: 357, distance: 337.4
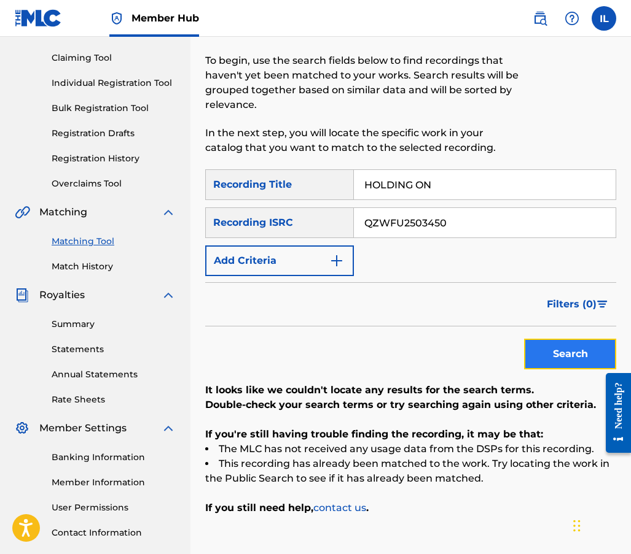
click at [586, 357] on button "Search" at bounding box center [570, 354] width 92 height 31
drag, startPoint x: 461, startPoint y: 223, endPoint x: 267, endPoint y: 231, distance: 194.2
click at [267, 231] on div "SearchWithCriteria940a4102-bafb-487a-8762-67a6d582c406 Recording ISRC QZWFU2503…" at bounding box center [410, 223] width 411 height 31
paste input "QZWFX2586503"
type input "QZWFX2586503"
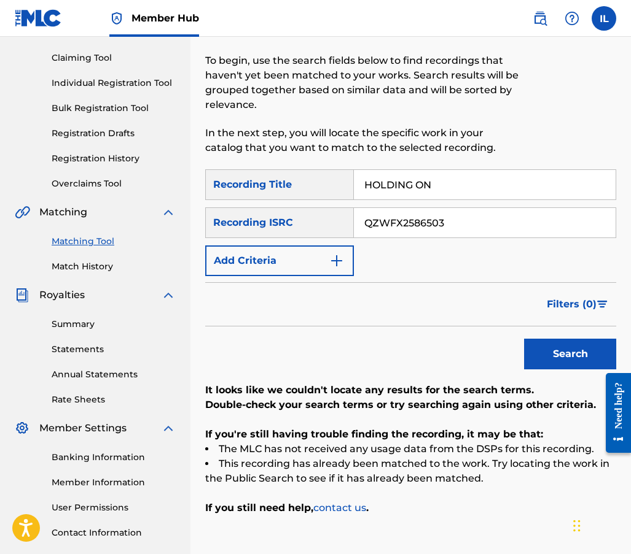
drag, startPoint x: 435, startPoint y: 183, endPoint x: 289, endPoint y: 178, distance: 146.2
click at [289, 178] on div "SearchWithCriteria4d3c4c62-d9a1-4df7-8726-677601d73bca Recording Title HOLDING …" at bounding box center [410, 184] width 411 height 31
type input "HE NEVER KNEW"
click at [564, 359] on button "Search" at bounding box center [570, 354] width 92 height 31
drag, startPoint x: 444, startPoint y: 227, endPoint x: 306, endPoint y: 222, distance: 138.2
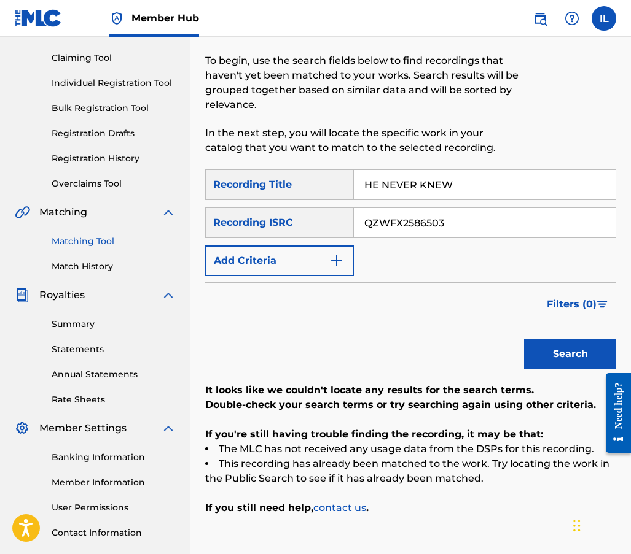
click at [306, 222] on div "SearchWithCriteria940a4102-bafb-487a-8762-67a6d582c406 Recording ISRC QZWFX2586…" at bounding box center [410, 223] width 411 height 31
paste input "4"
type input "QZWFX2586504"
drag, startPoint x: 458, startPoint y: 184, endPoint x: 344, endPoint y: 183, distance: 114.2
click at [344, 183] on div "SearchWithCriteria4d3c4c62-d9a1-4df7-8726-677601d73bca Recording Title HE NEVER…" at bounding box center [410, 184] width 411 height 31
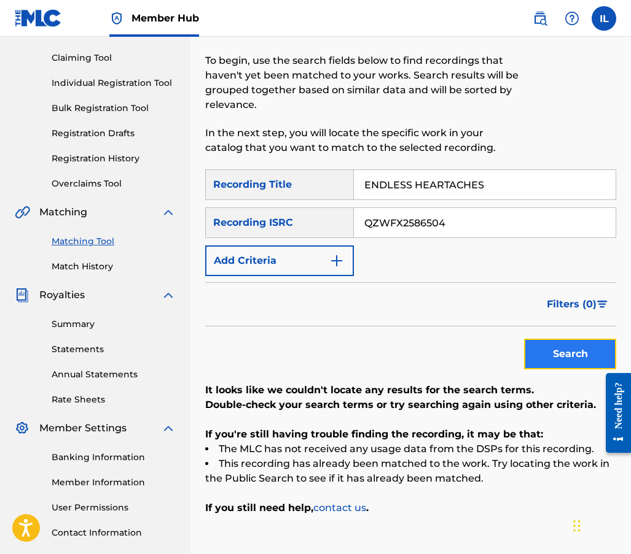
click at [560, 356] on button "Search" at bounding box center [570, 354] width 92 height 31
drag, startPoint x: 505, startPoint y: 182, endPoint x: 172, endPoint y: 157, distance: 334.4
click at [173, 157] on main "SOULJA MAN MUSIC Summary Catalog Works Registration Claiming Tool Individual Re…" at bounding box center [315, 247] width 631 height 666
type input "JUST DREAMIN'"
drag, startPoint x: 459, startPoint y: 225, endPoint x: 256, endPoint y: 202, distance: 204.6
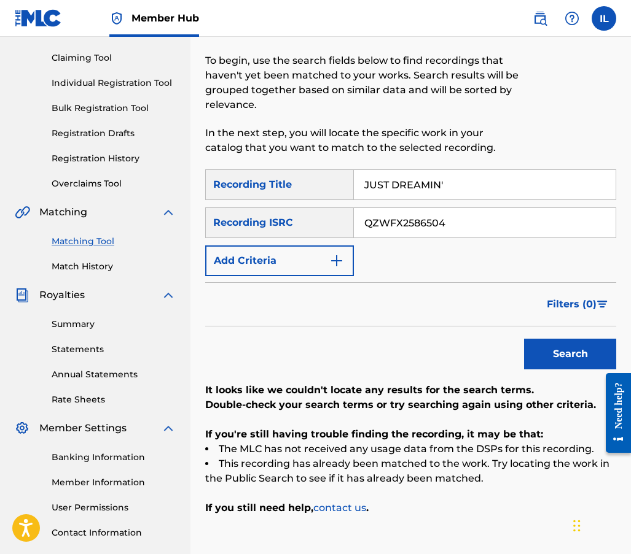
click at [256, 202] on div "SearchWithCriteria4d3c4c62-d9a1-4df7-8726-677601d73bca Recording Title JUST DRE…" at bounding box center [410, 222] width 411 height 107
paste input "5"
click at [580, 363] on button "Search" at bounding box center [570, 354] width 92 height 31
drag, startPoint x: 449, startPoint y: 221, endPoint x: 271, endPoint y: 209, distance: 179.1
click at [271, 209] on div "SearchWithCriteria940a4102-bafb-487a-8762-67a6d582c406 Recording ISRC QZWFX2586…" at bounding box center [410, 223] width 411 height 31
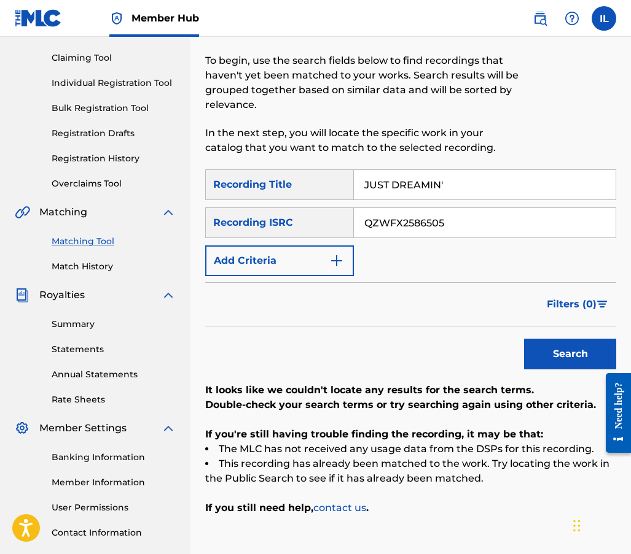
paste input "6"
type input "QZWFX2586506"
drag, startPoint x: 451, startPoint y: 185, endPoint x: 332, endPoint y: 187, distance: 119.1
click at [332, 187] on div "SearchWithCriteria4d3c4c62-d9a1-4df7-8726-677601d73bca Recording Title JUST DRE…" at bounding box center [410, 184] width 411 height 31
type input "Is It Raining Out Tonight"
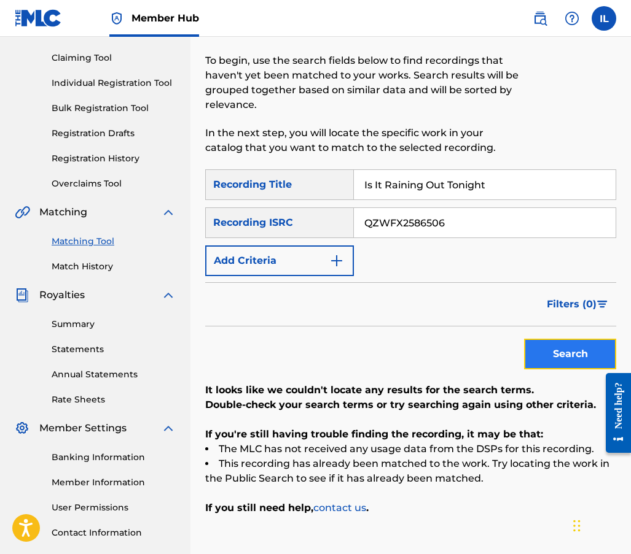
click at [564, 351] on button "Search" at bounding box center [570, 354] width 92 height 31
